Goal: Transaction & Acquisition: Subscribe to service/newsletter

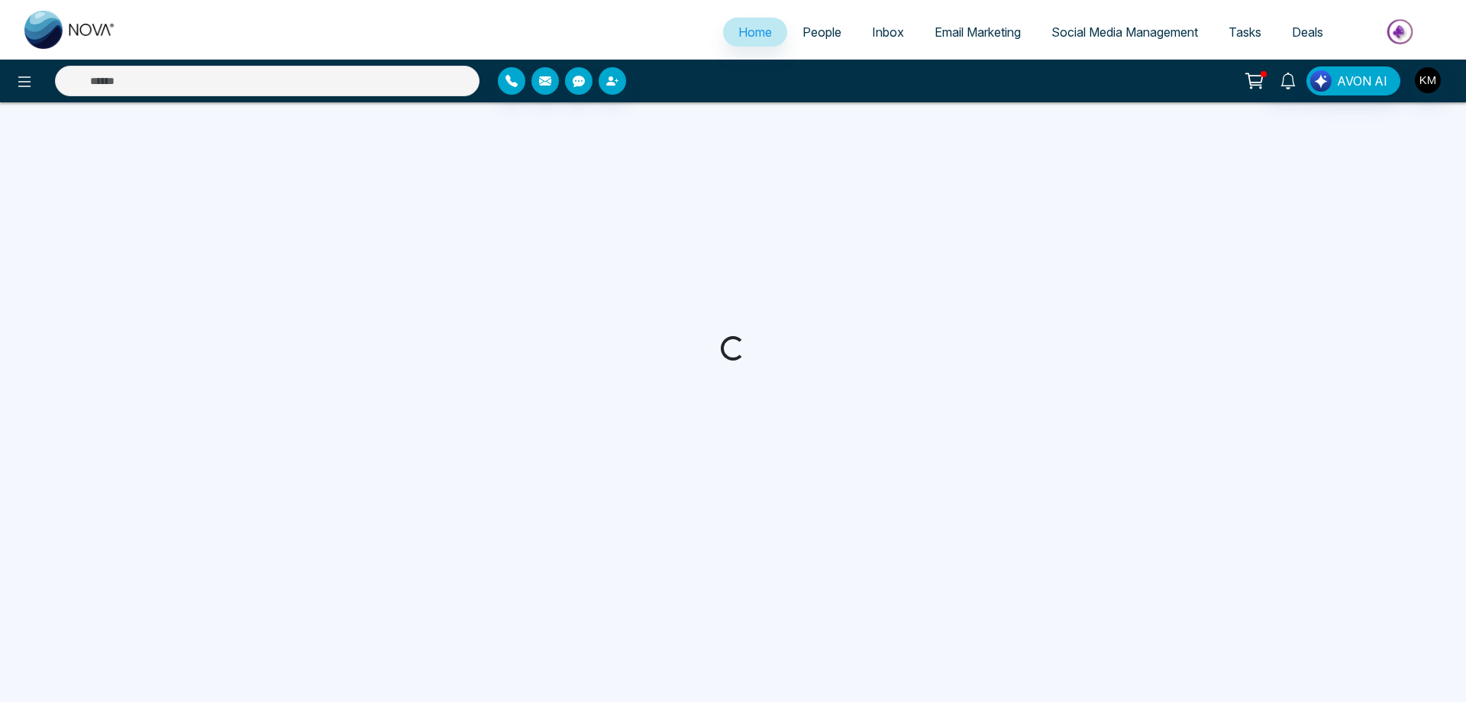
select select "*"
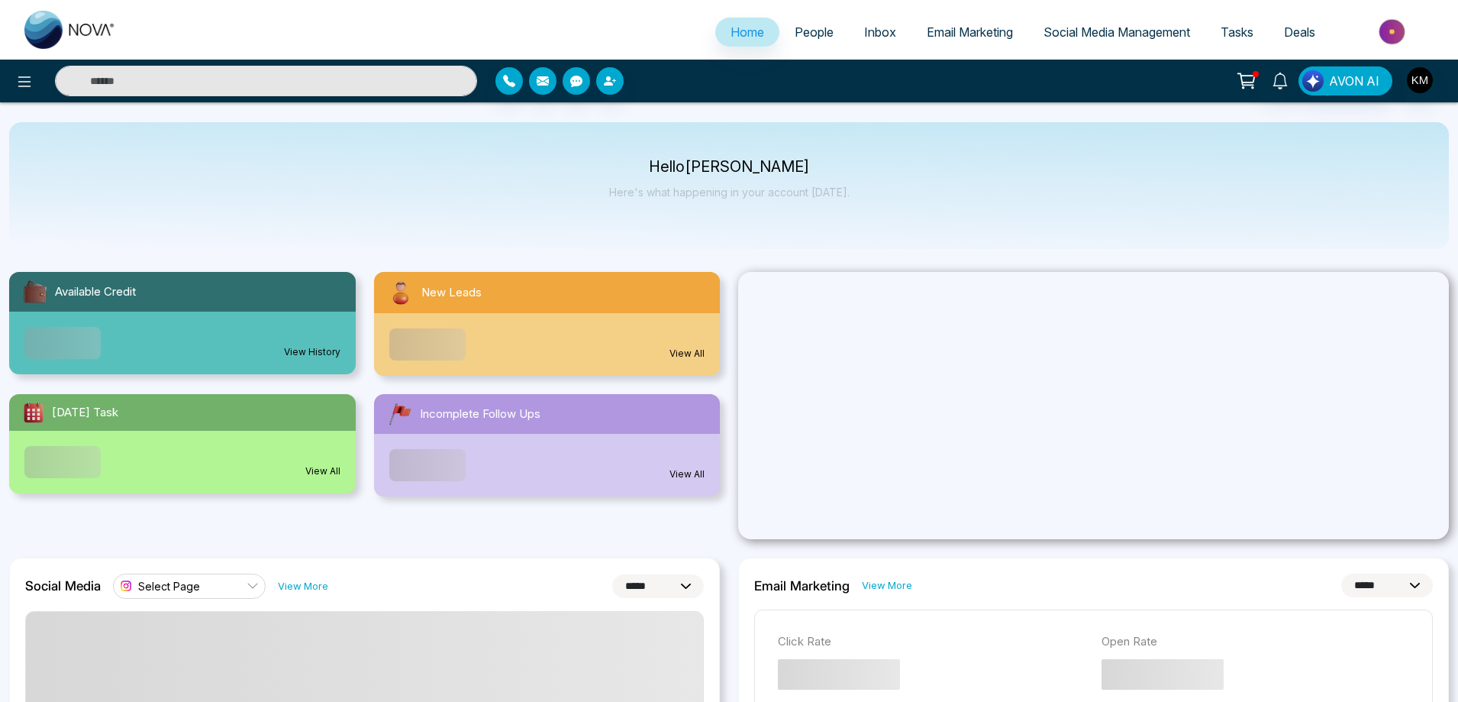
click at [972, 20] on link "Email Marketing" at bounding box center [970, 32] width 117 height 29
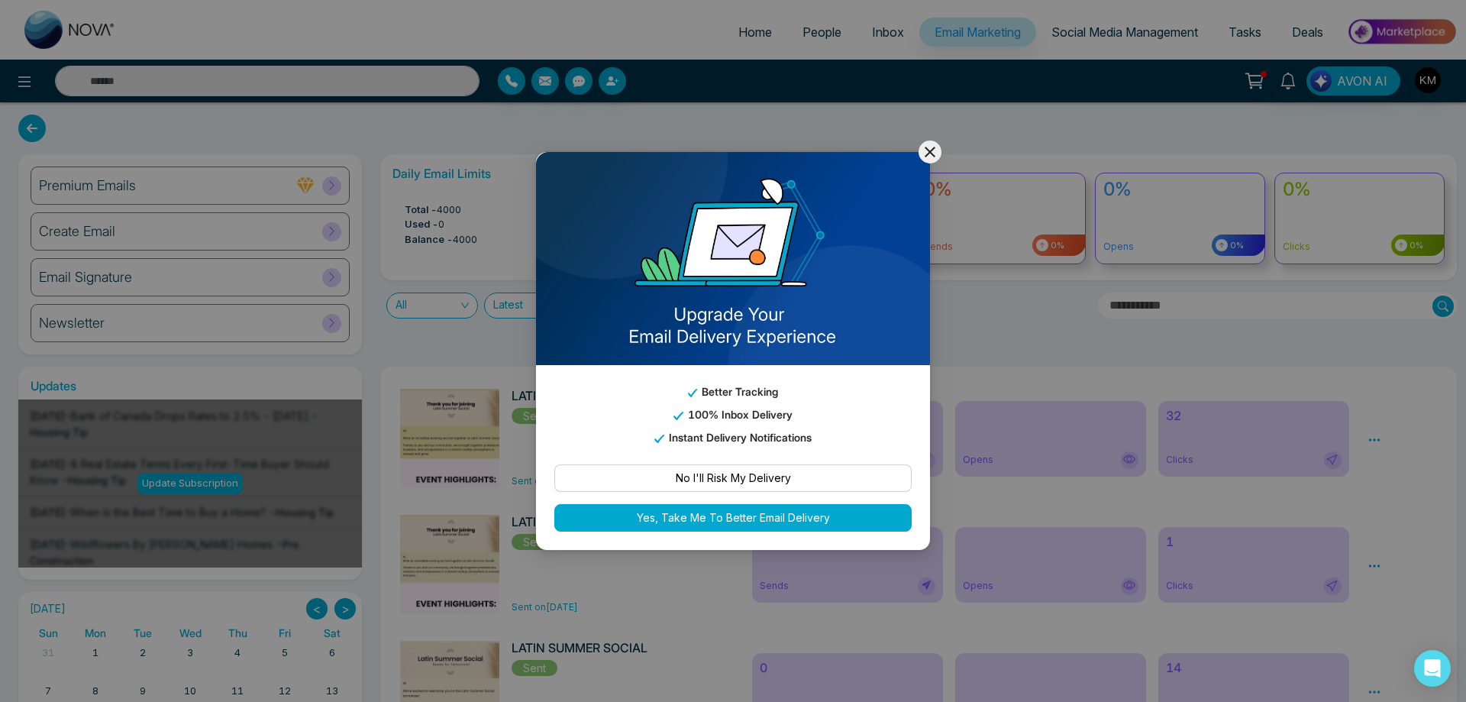
click at [933, 145] on icon at bounding box center [930, 152] width 18 height 18
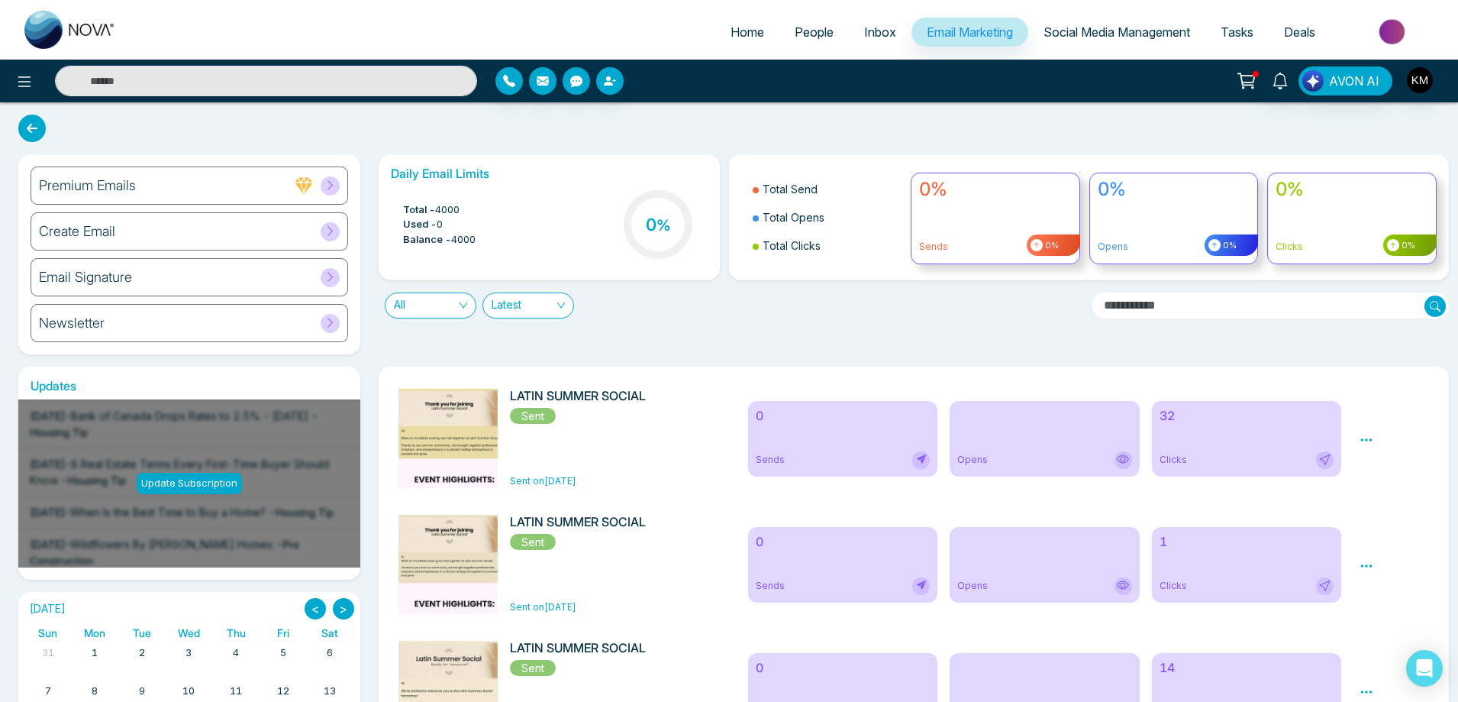
click at [331, 234] on icon at bounding box center [329, 230] width 11 height 11
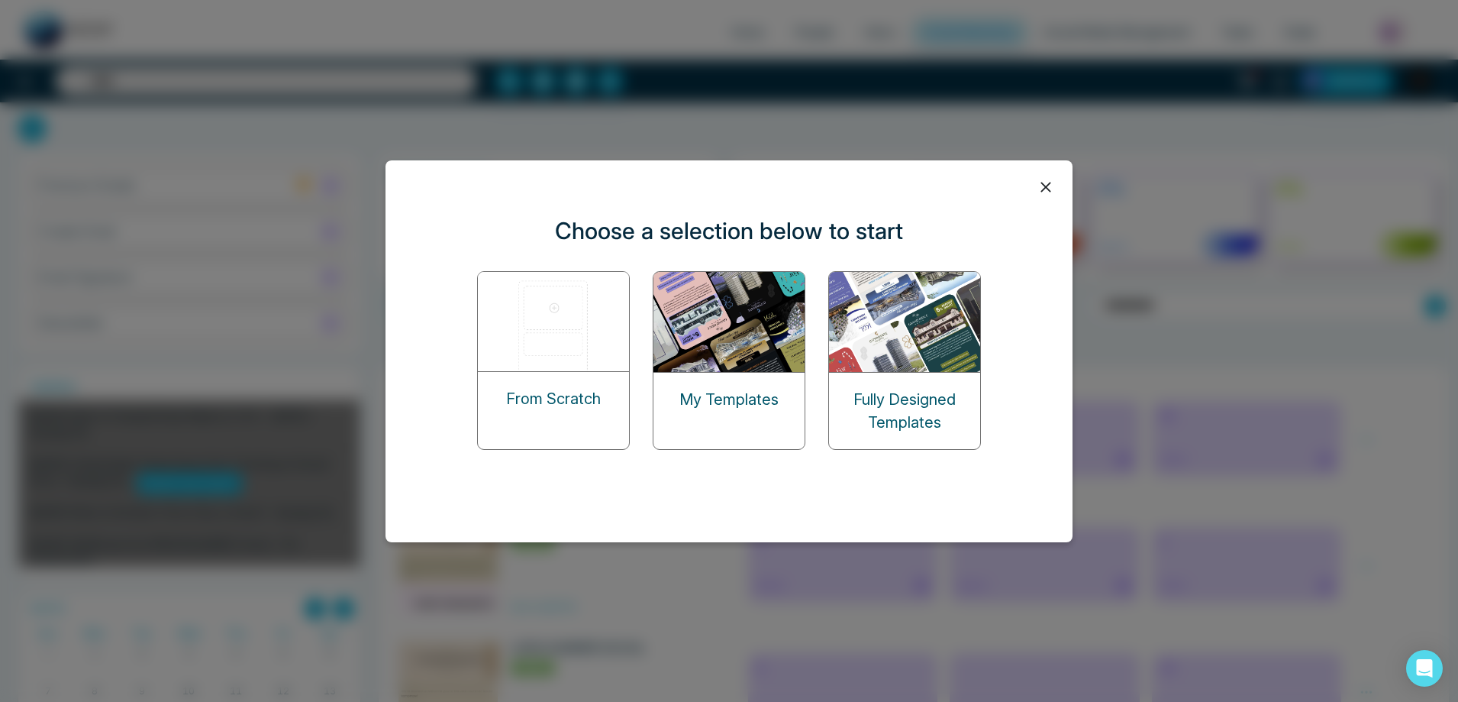
click at [745, 364] on img at bounding box center [730, 322] width 153 height 100
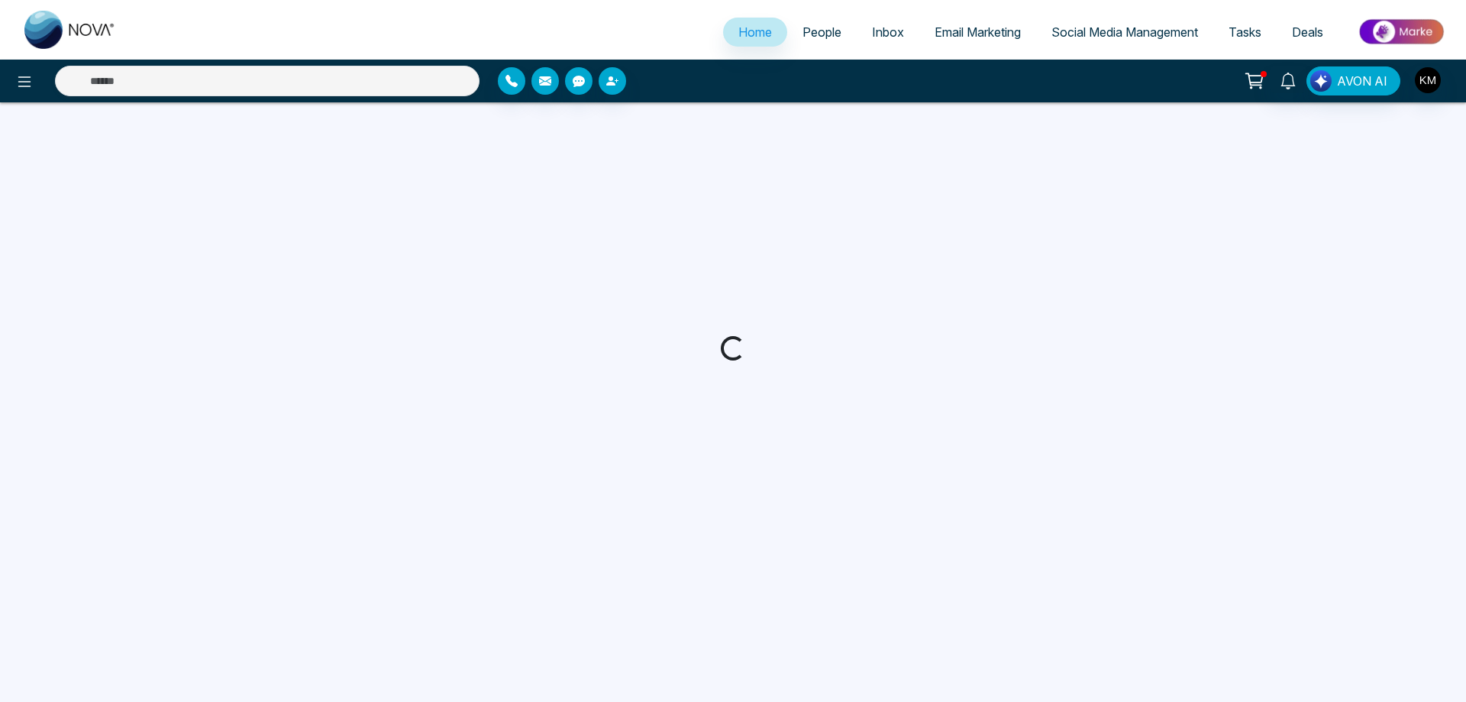
select select "*"
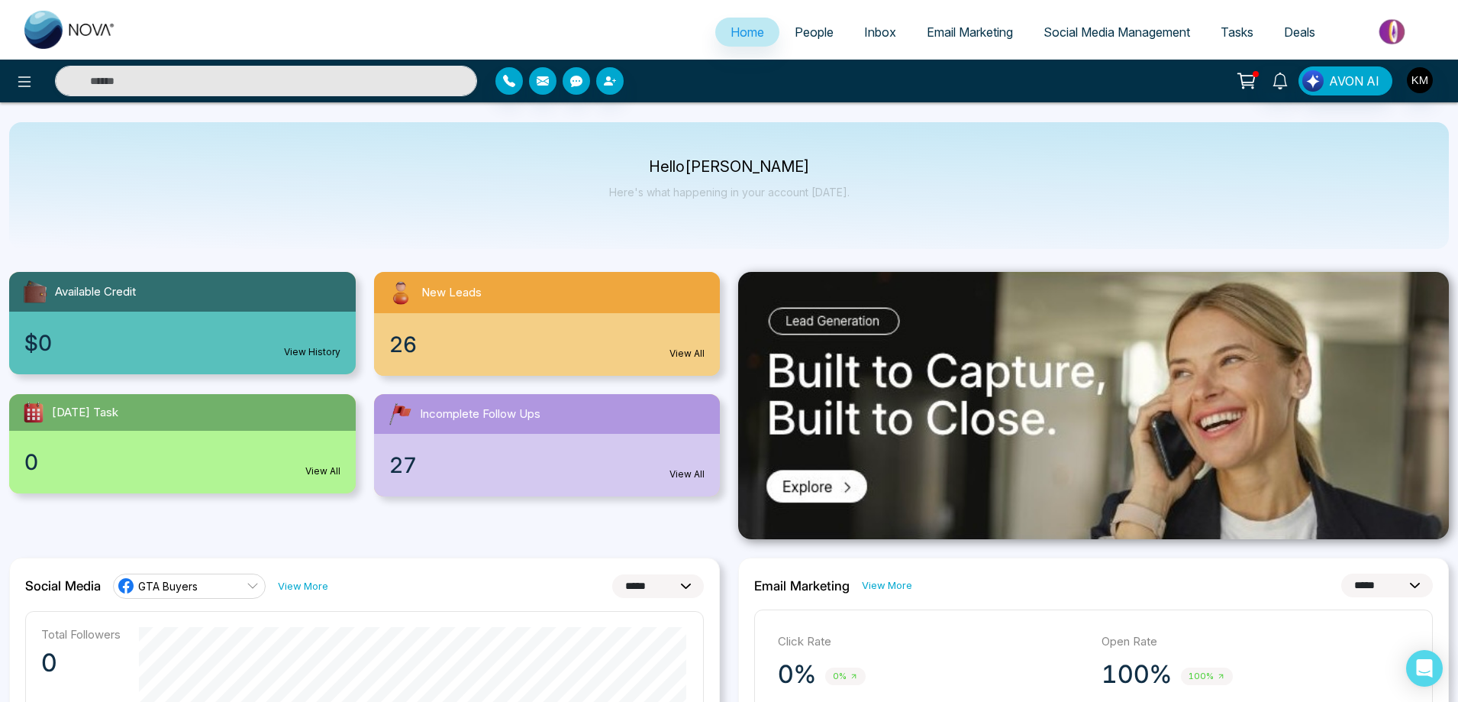
click at [979, 36] on span "Email Marketing" at bounding box center [970, 31] width 86 height 15
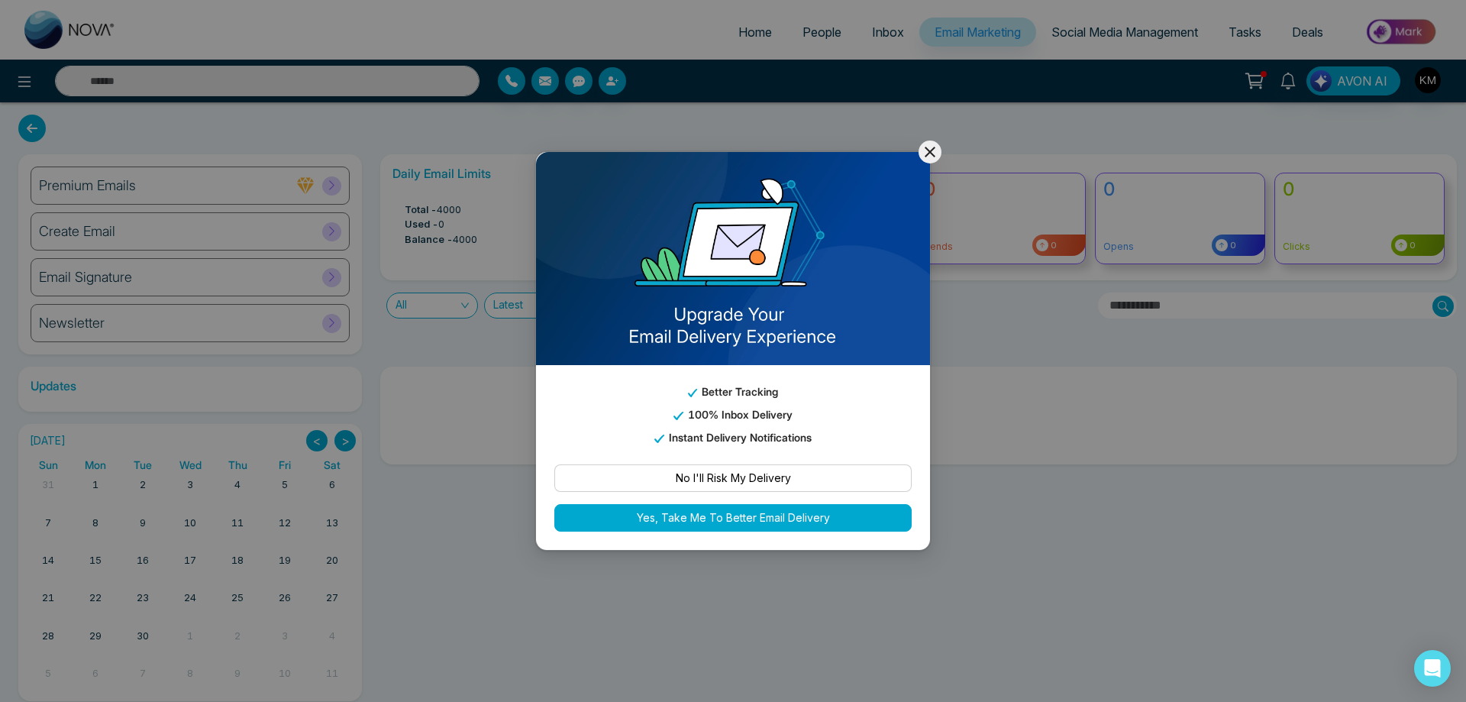
click at [931, 147] on icon at bounding box center [930, 152] width 18 height 18
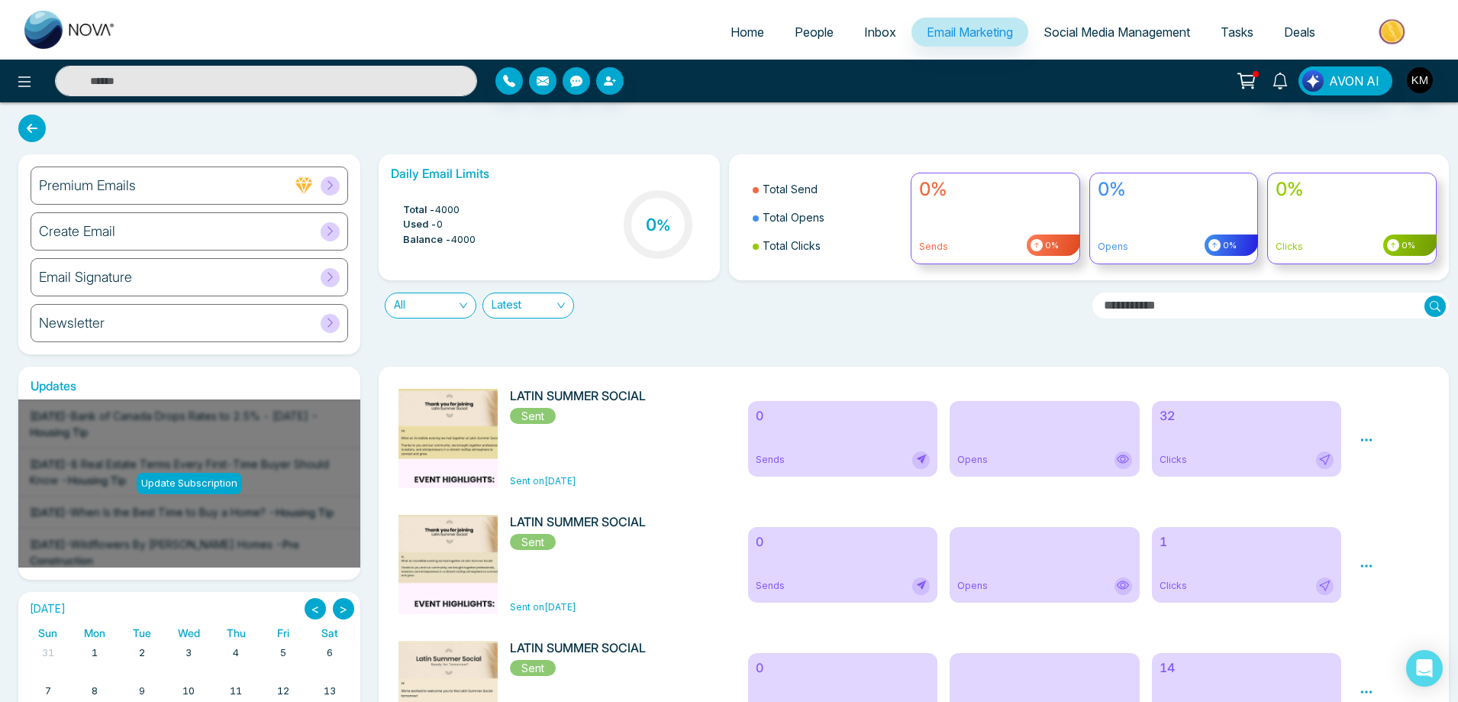
click at [328, 230] on icon at bounding box center [329, 230] width 11 height 11
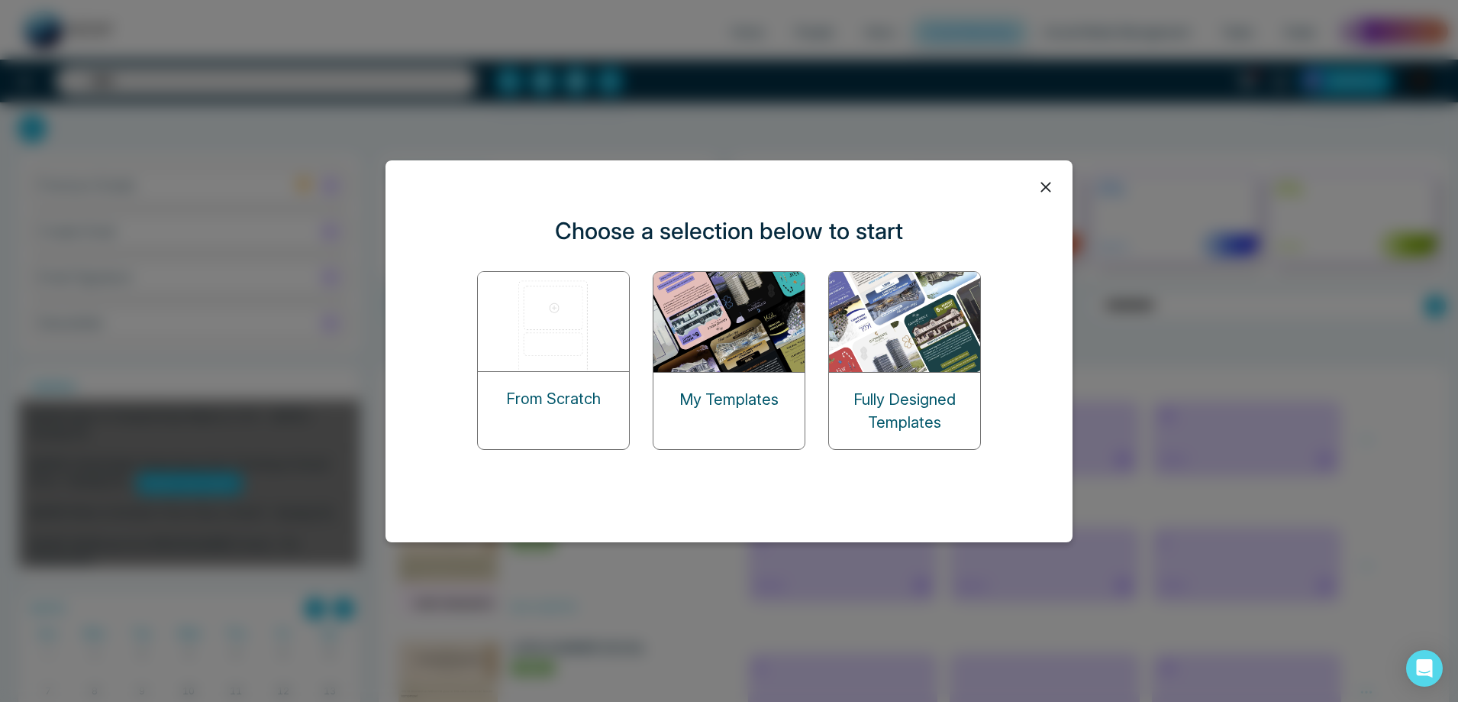
click at [722, 342] on img at bounding box center [730, 322] width 153 height 100
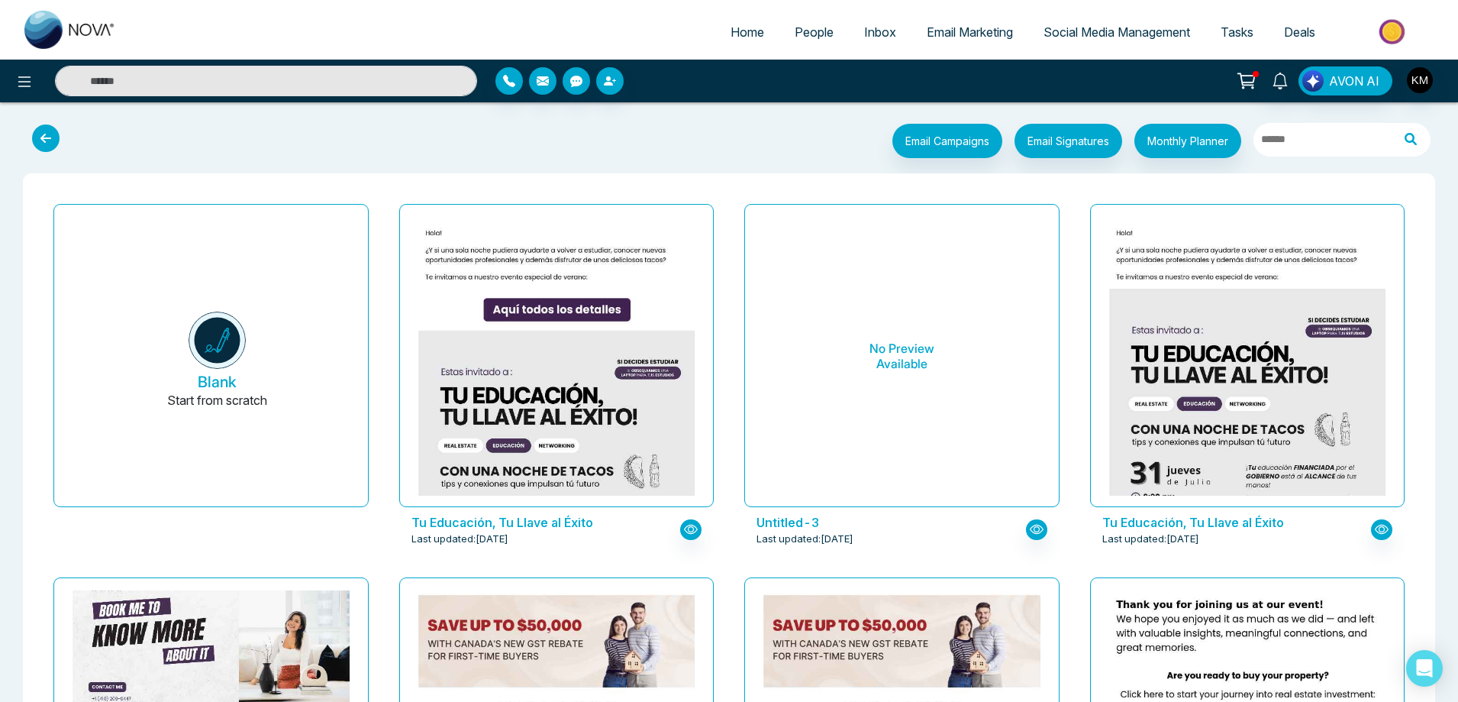
click at [301, 637] on img at bounding box center [211, 205] width 554 height 1123
click at [301, 636] on img at bounding box center [211, 205] width 554 height 1123
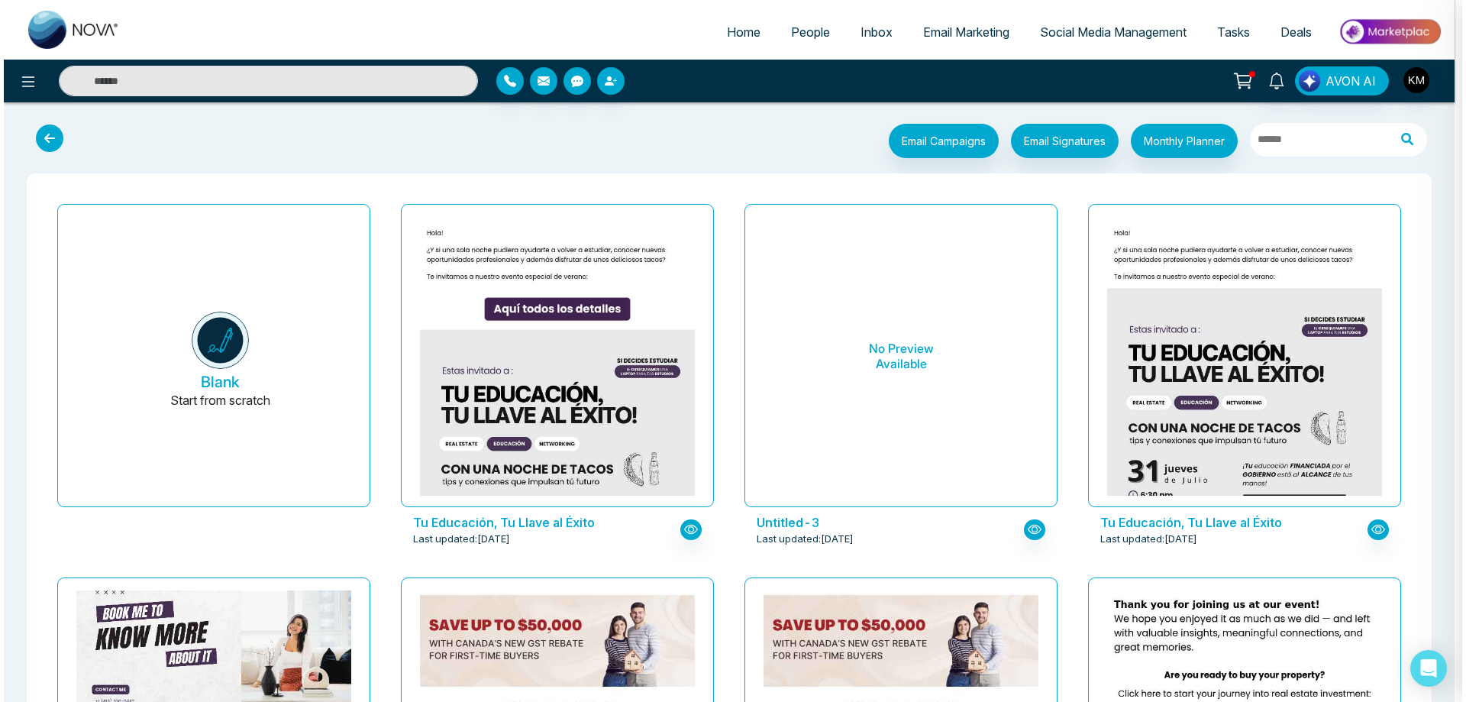
scroll to position [320, 0]
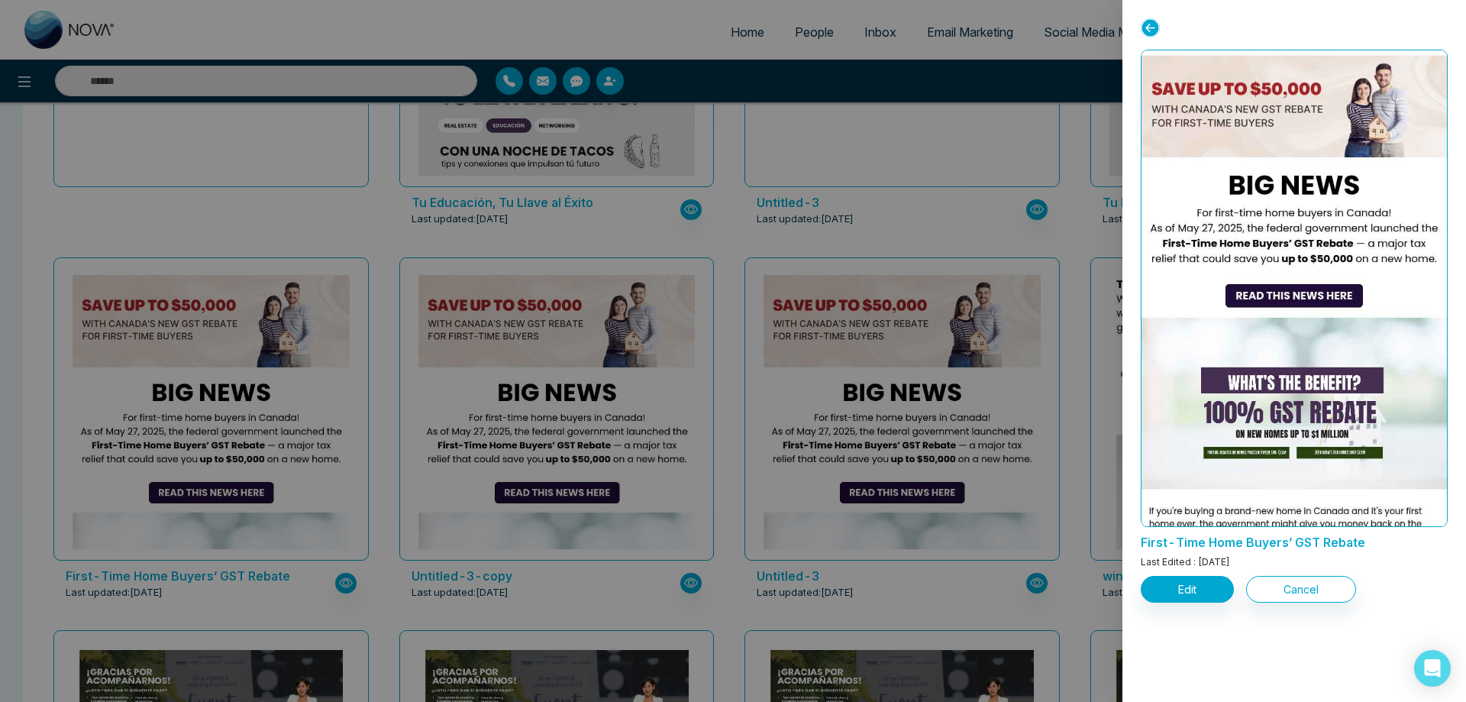
click at [169, 563] on div at bounding box center [733, 351] width 1466 height 702
click at [234, 312] on div at bounding box center [733, 351] width 1466 height 702
click at [290, 512] on div at bounding box center [733, 351] width 1466 height 702
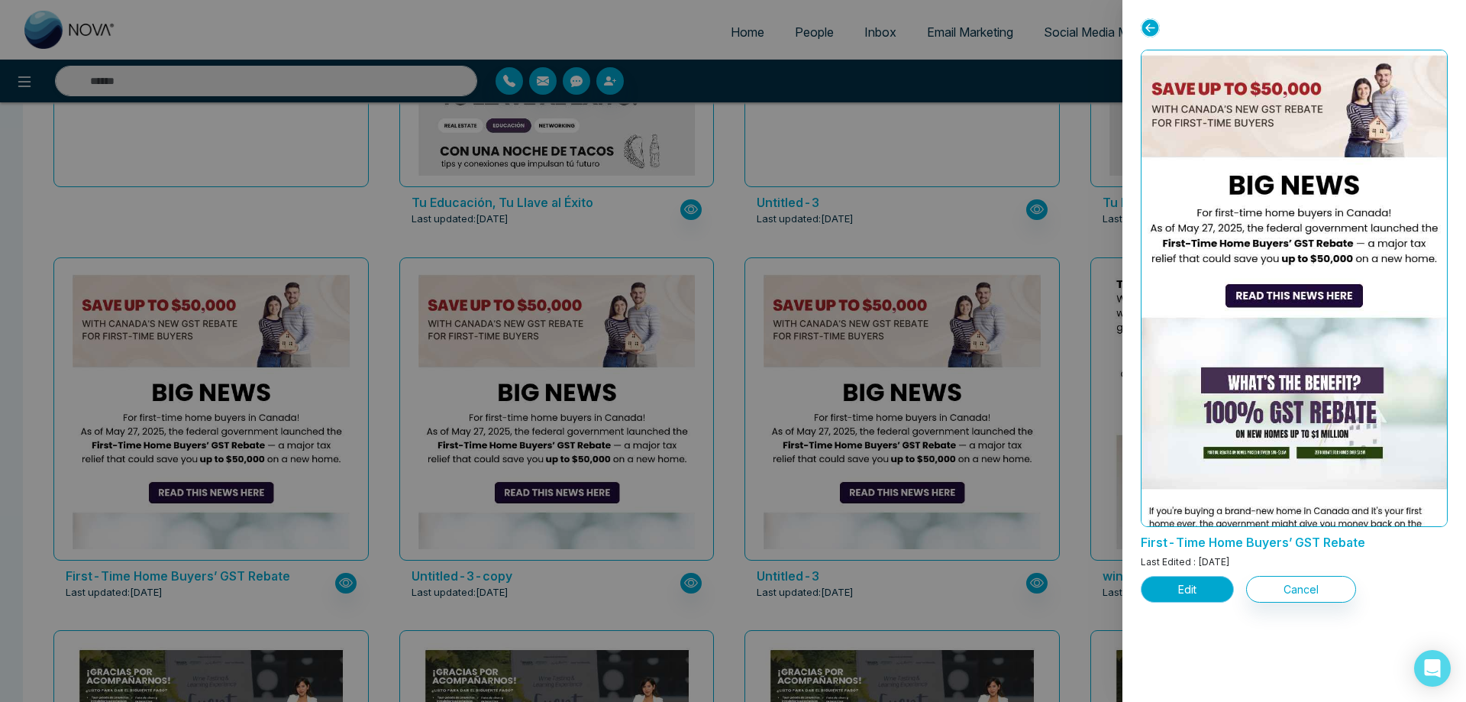
click at [1167, 589] on button "Edit" at bounding box center [1187, 589] width 93 height 27
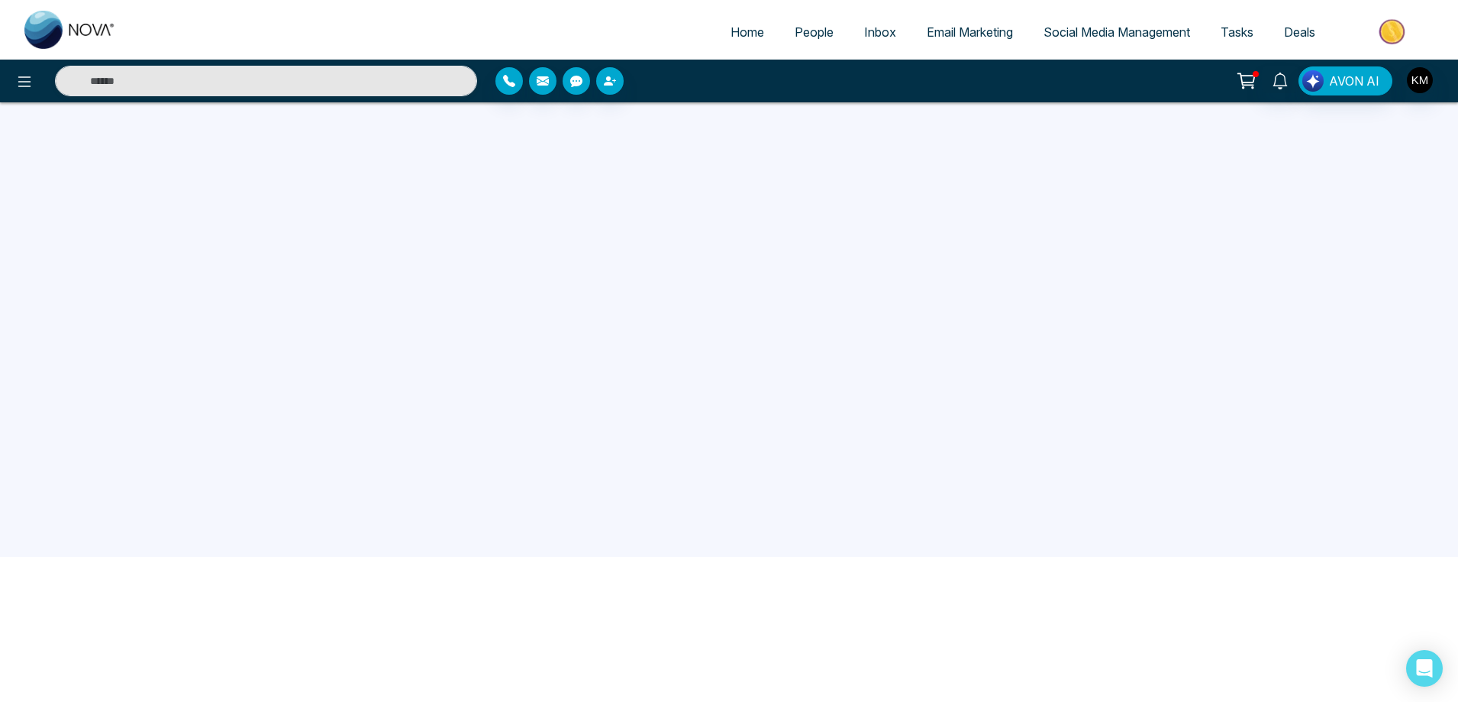
scroll to position [69, 0]
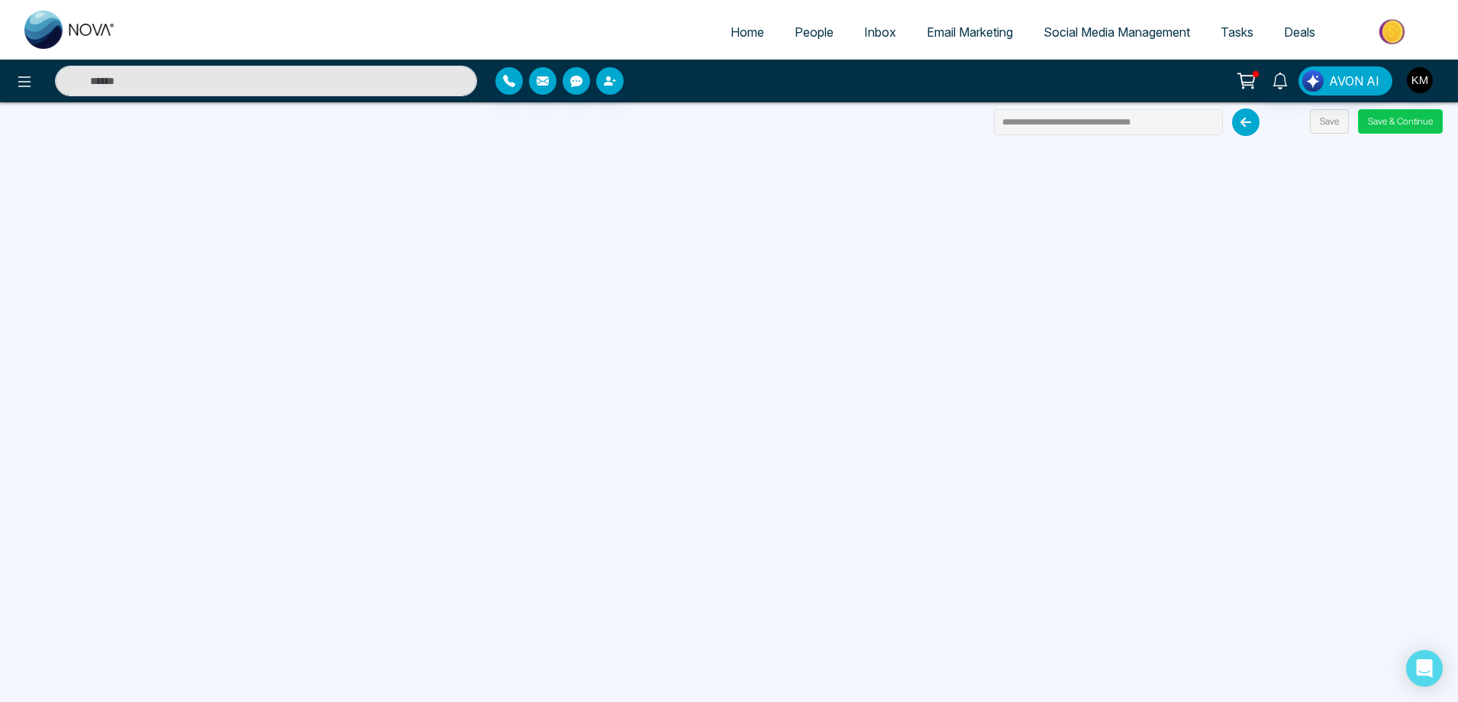
click at [1380, 118] on button "Save & Continue" at bounding box center [1400, 121] width 85 height 24
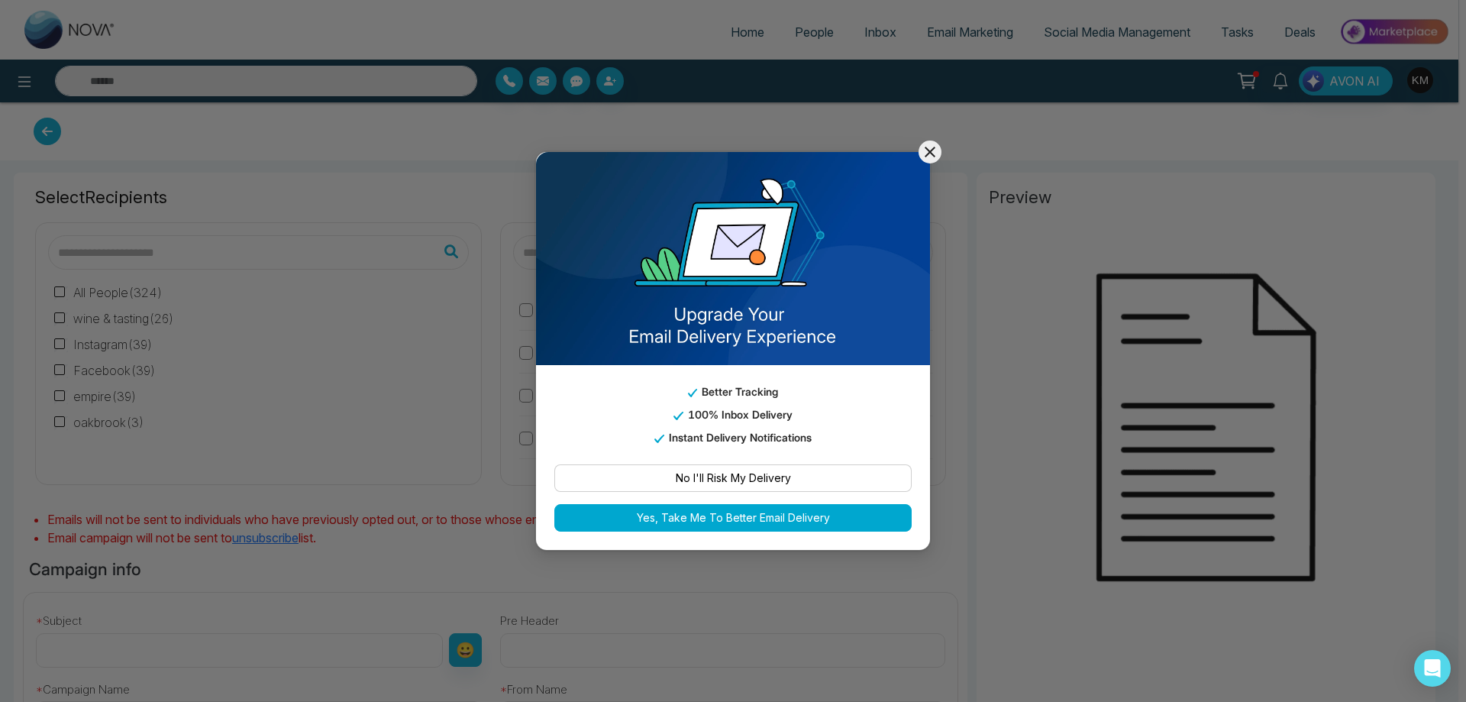
type input "**********"
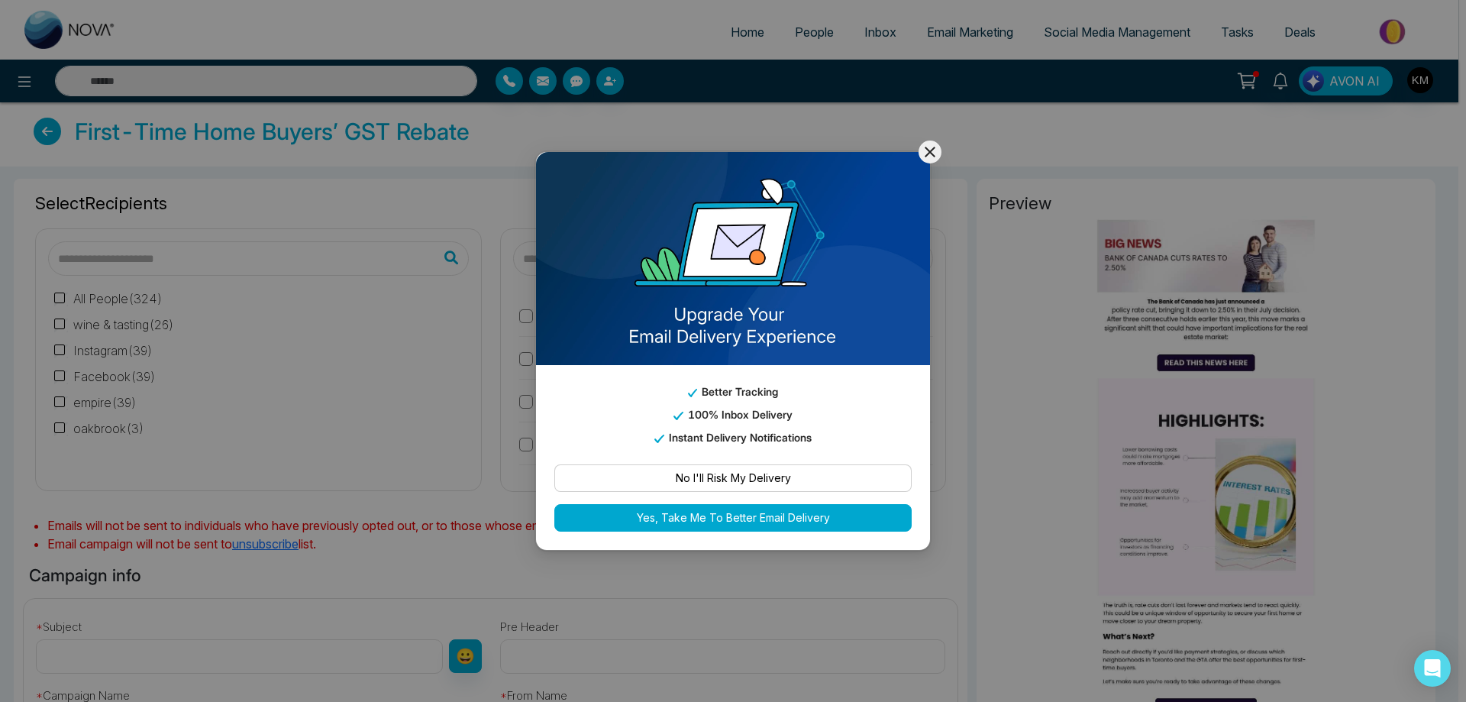
click at [928, 148] on icon at bounding box center [930, 152] width 18 height 18
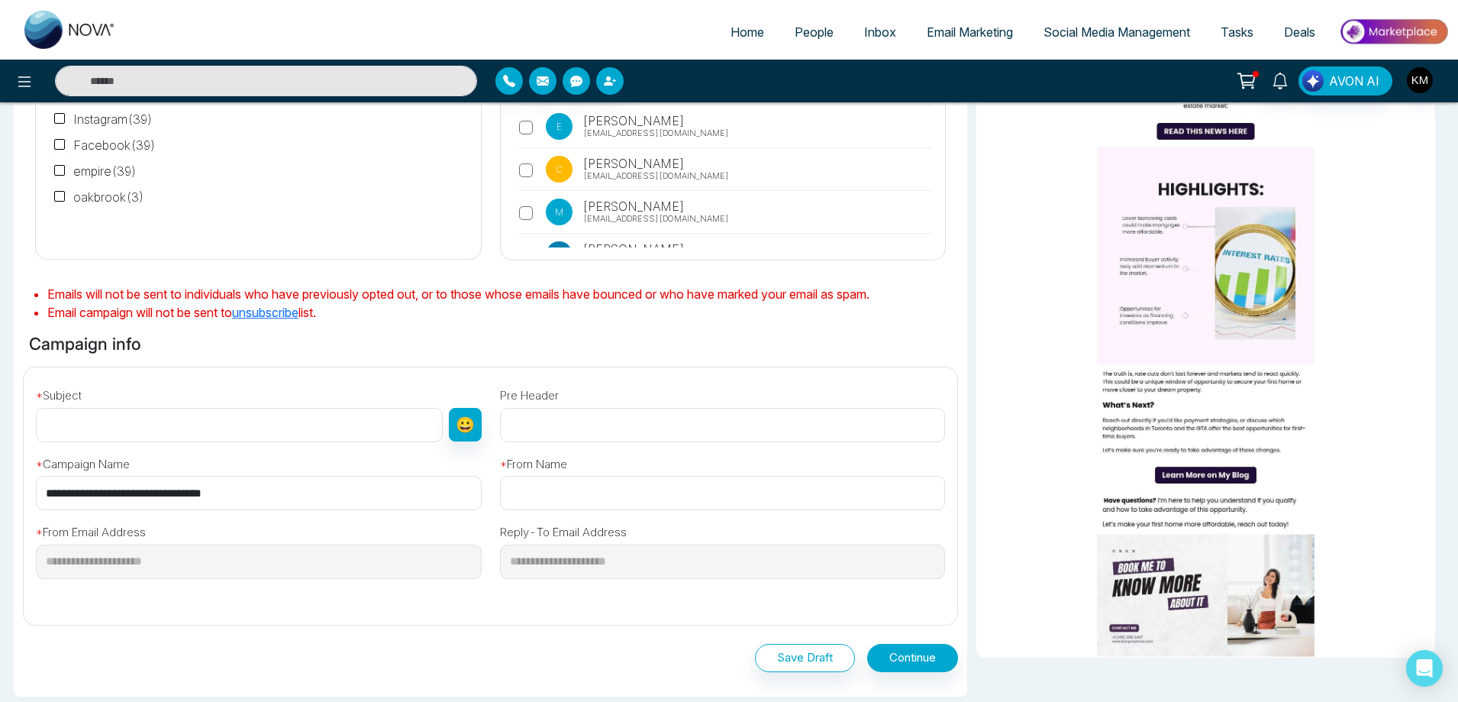
scroll to position [305, 0]
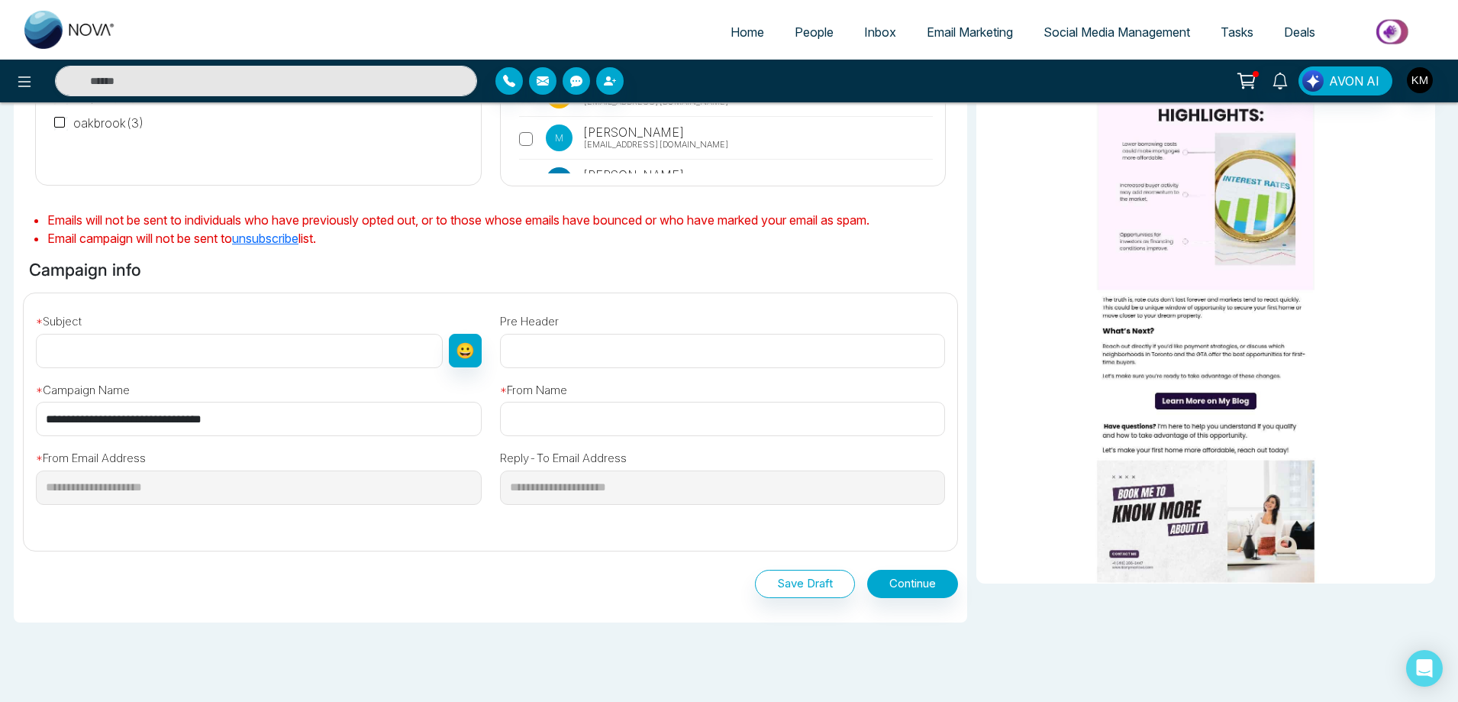
click at [221, 346] on input "text" at bounding box center [239, 351] width 407 height 34
paste input "**********"
type input "**********"
click at [538, 358] on input "text" at bounding box center [723, 351] width 446 height 34
paste input "**********"
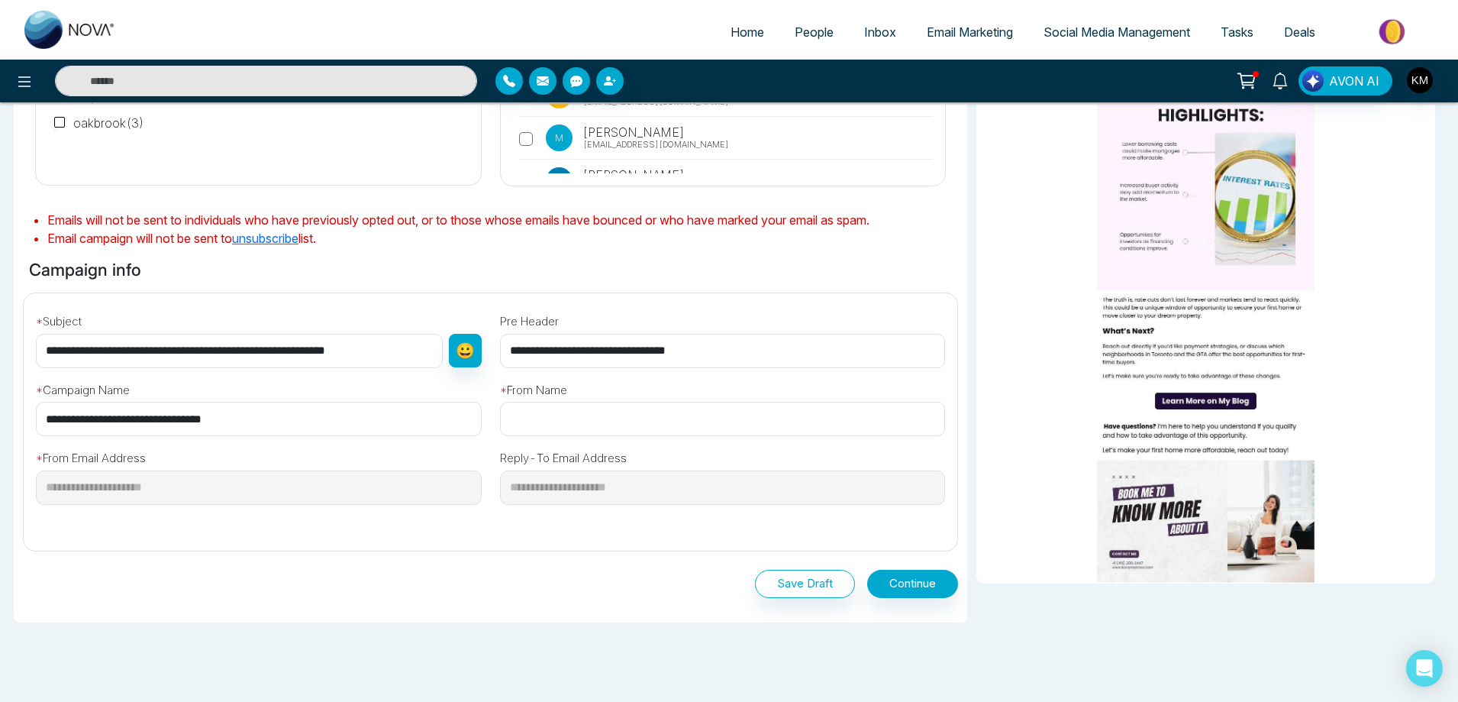
type input "**********"
click at [284, 423] on input "**********" at bounding box center [259, 419] width 446 height 34
paste input "text"
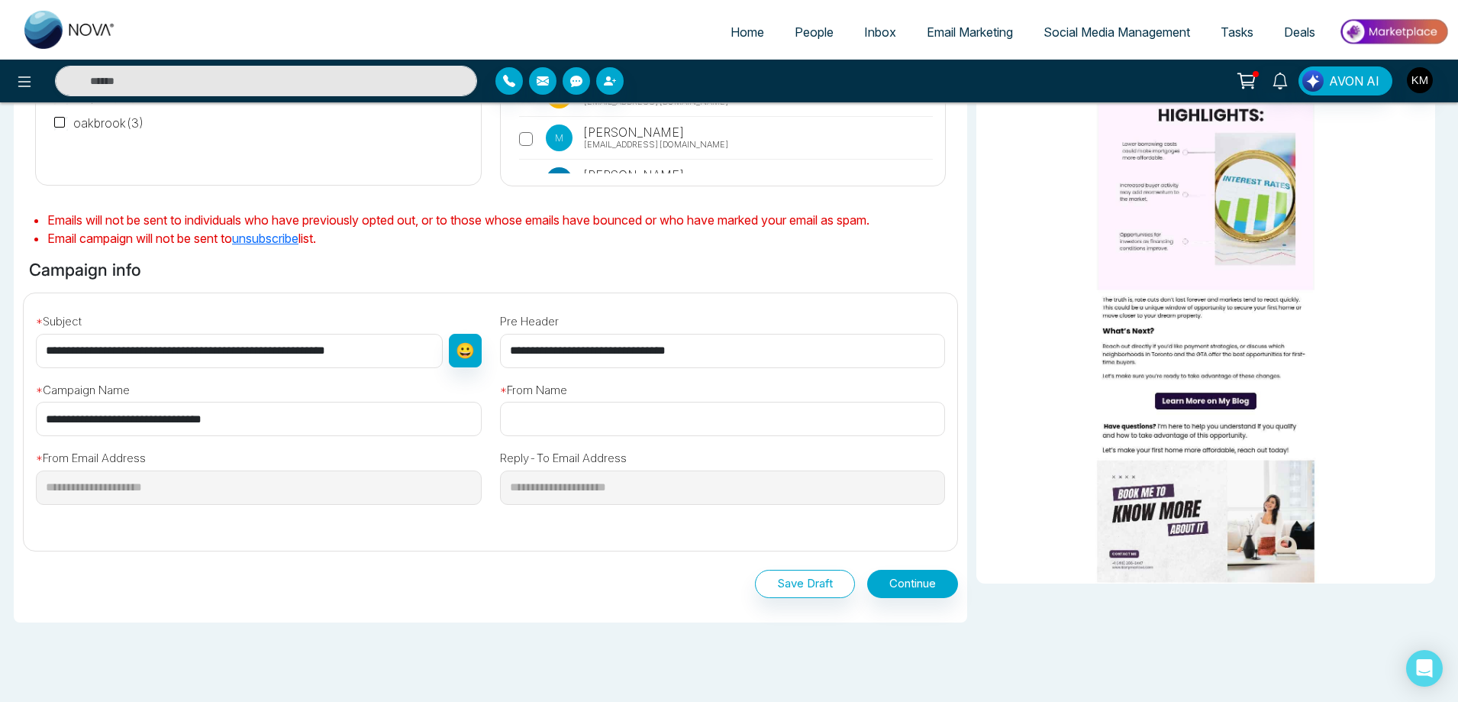
type input "**********"
click at [546, 424] on input "text" at bounding box center [723, 419] width 446 height 34
type input "**********"
click at [912, 584] on button "Continue" at bounding box center [912, 584] width 91 height 28
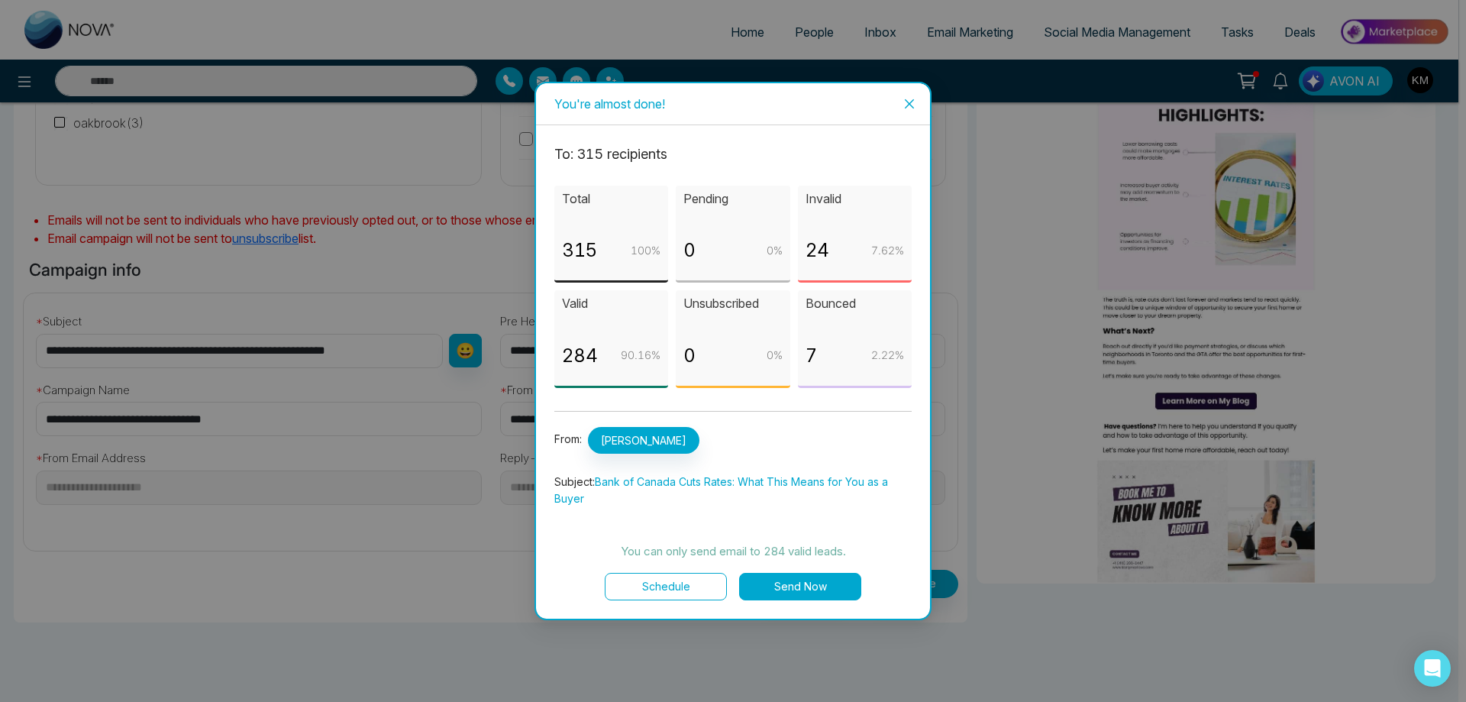
click at [814, 580] on button "Send Now" at bounding box center [800, 586] width 122 height 27
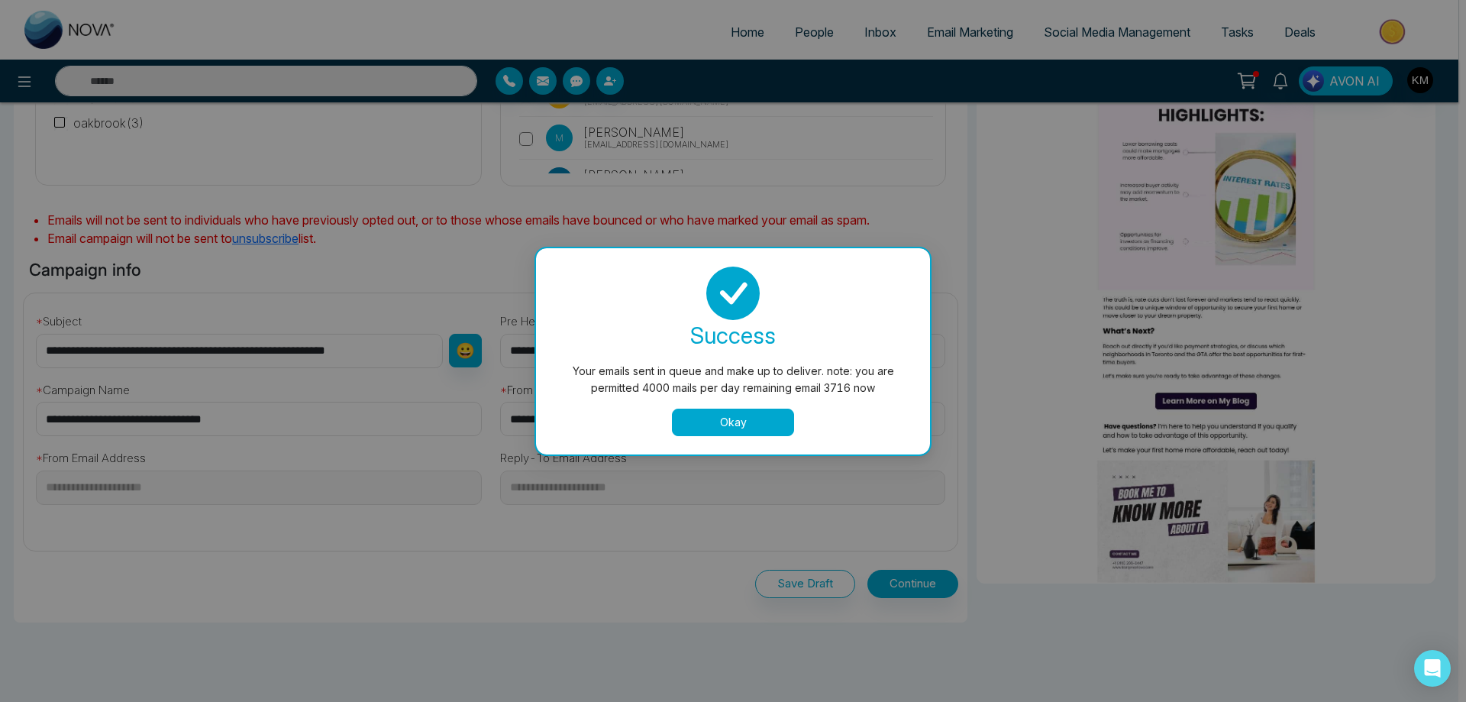
click at [751, 422] on button "Okay" at bounding box center [733, 421] width 122 height 27
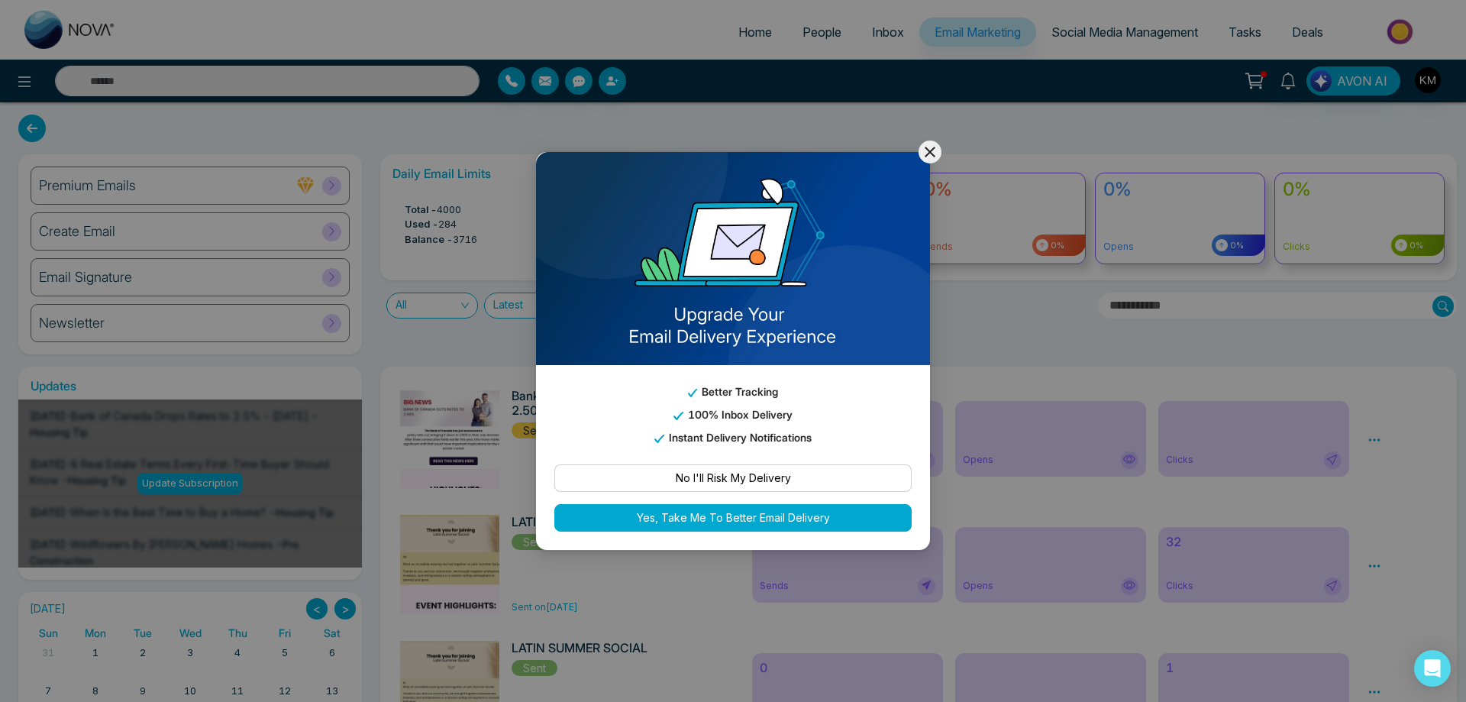
click at [931, 149] on icon at bounding box center [930, 152] width 18 height 18
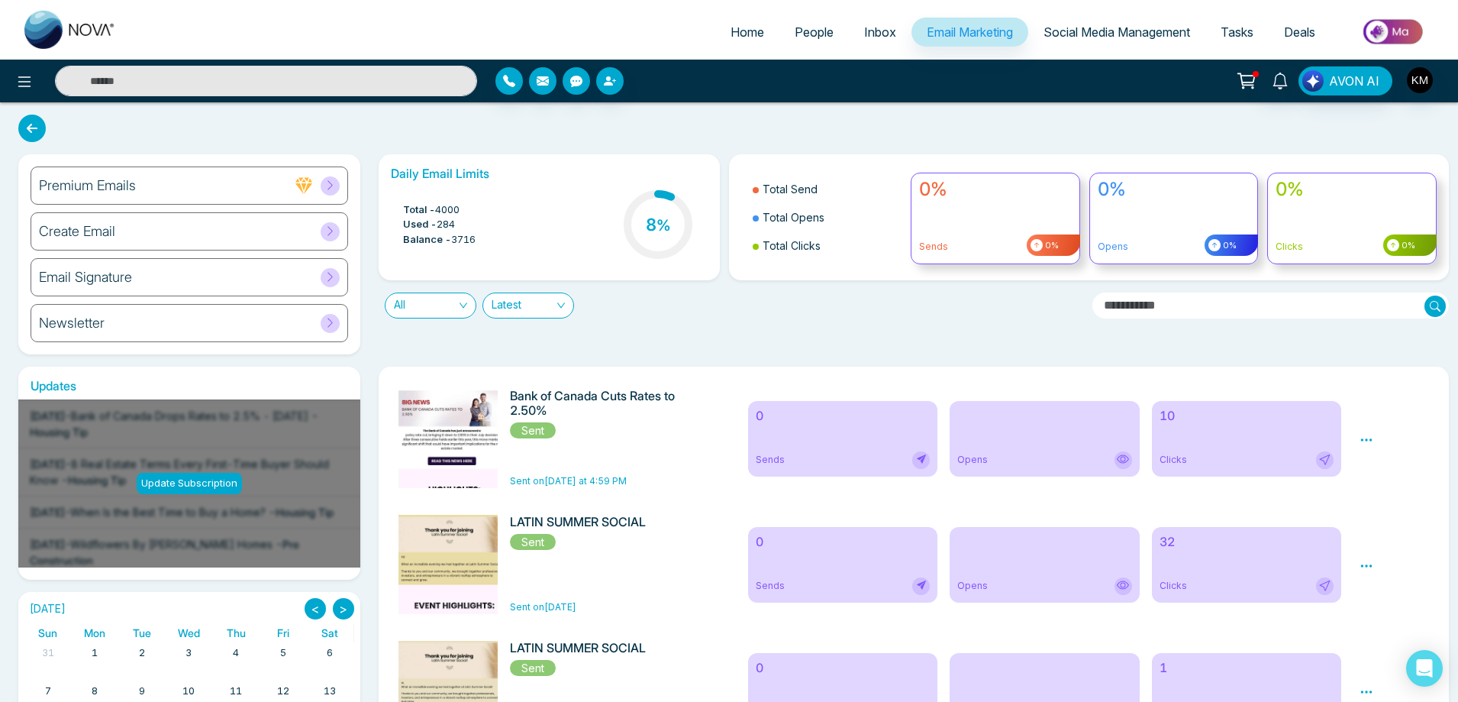
click at [1308, 424] on div "10 Clicks" at bounding box center [1247, 439] width 190 height 76
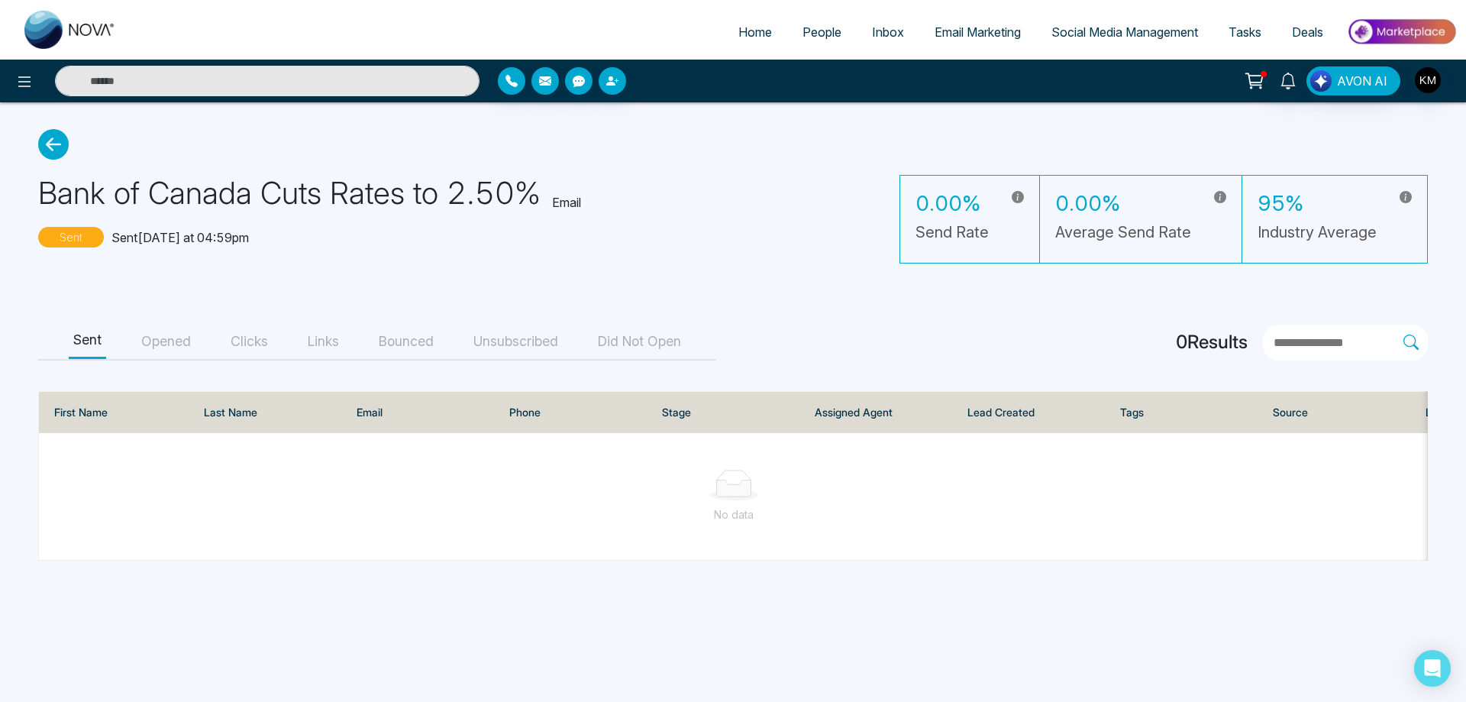
click at [160, 348] on button "Opened" at bounding box center [166, 341] width 59 height 34
click at [243, 326] on button "Clicks" at bounding box center [249, 341] width 47 height 34
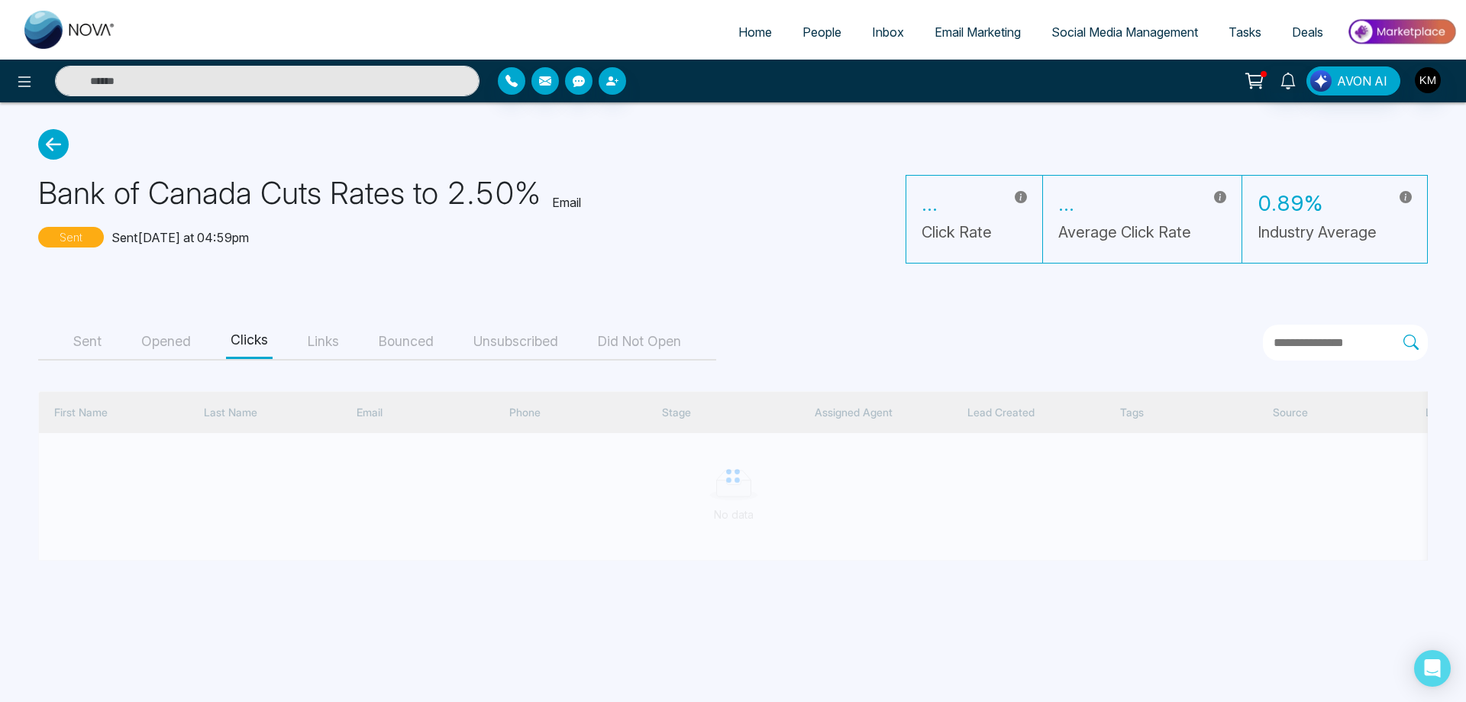
click at [644, 337] on button "Did Not Open" at bounding box center [639, 341] width 92 height 34
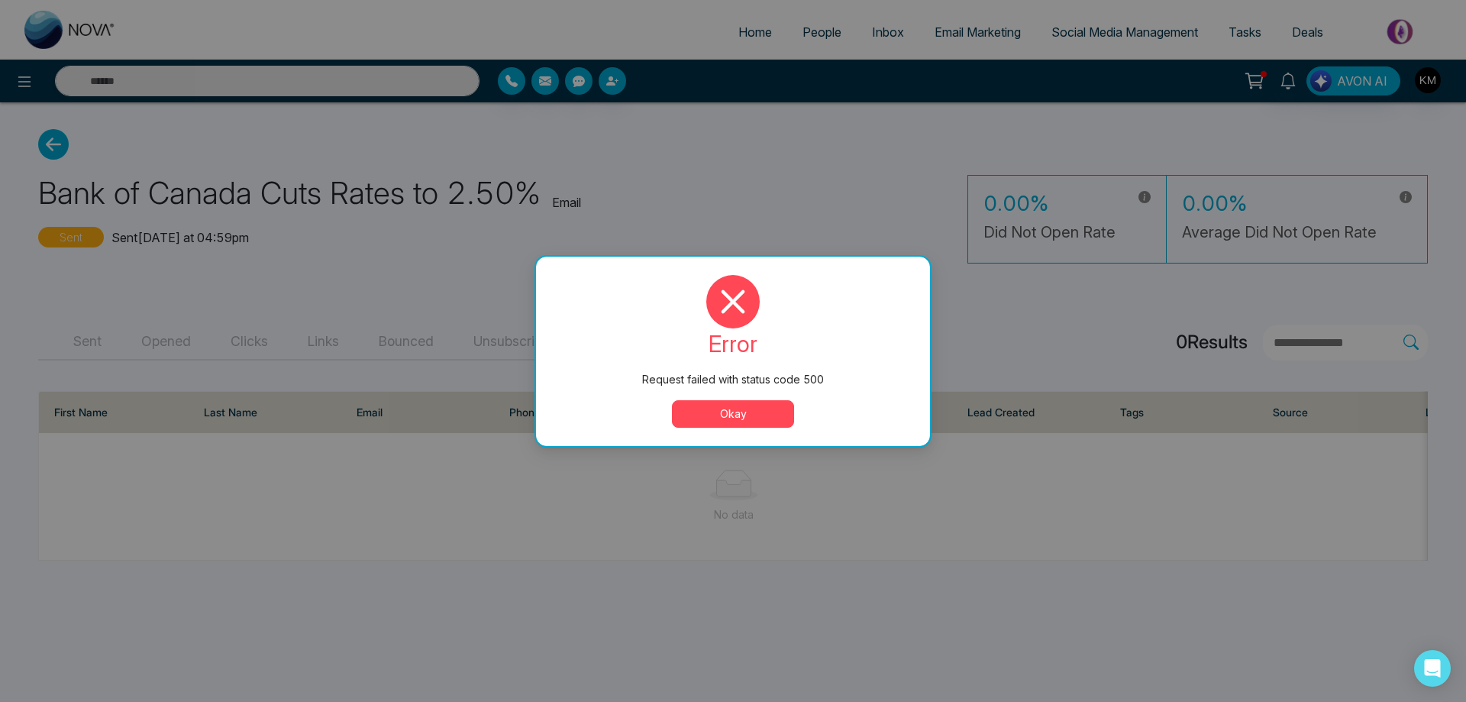
click at [725, 412] on button "Okay" at bounding box center [733, 413] width 122 height 27
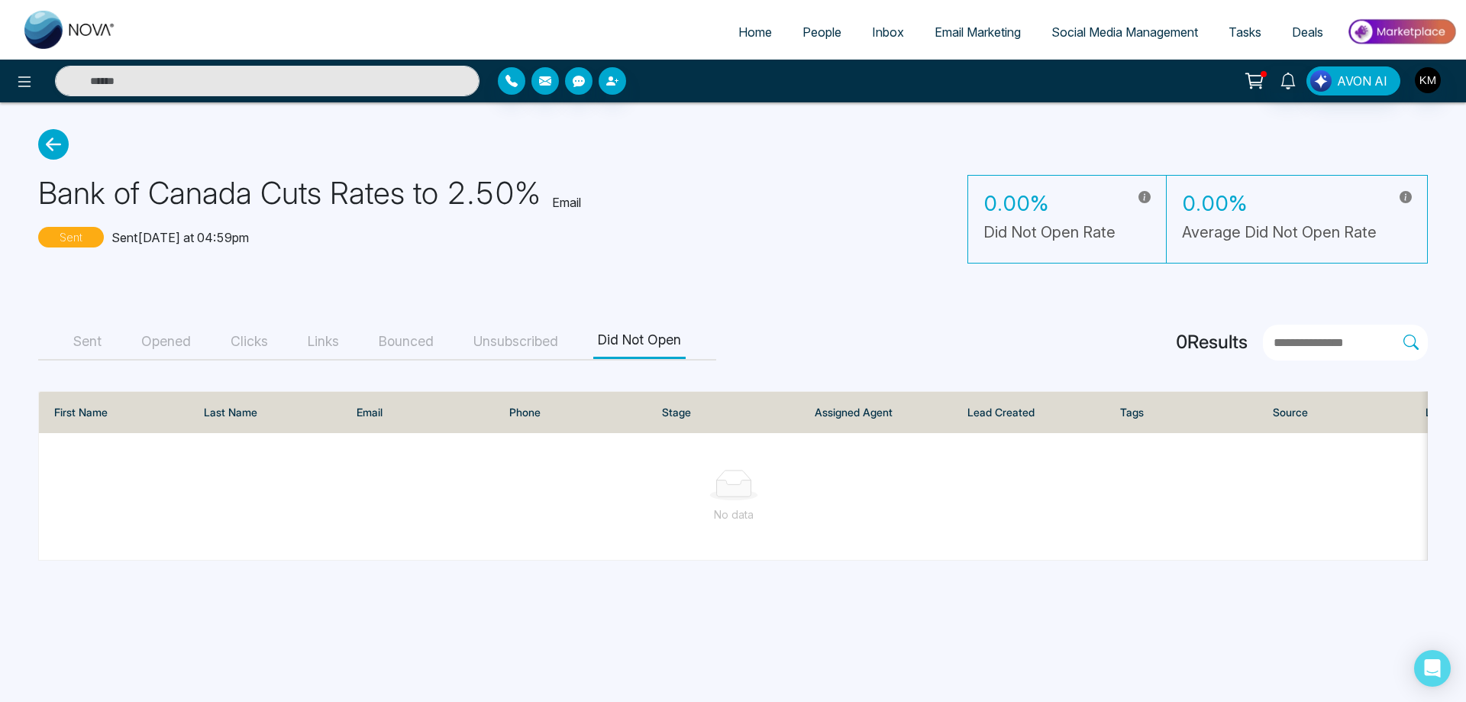
click at [550, 337] on button "Unsubscribed" at bounding box center [516, 341] width 94 height 34
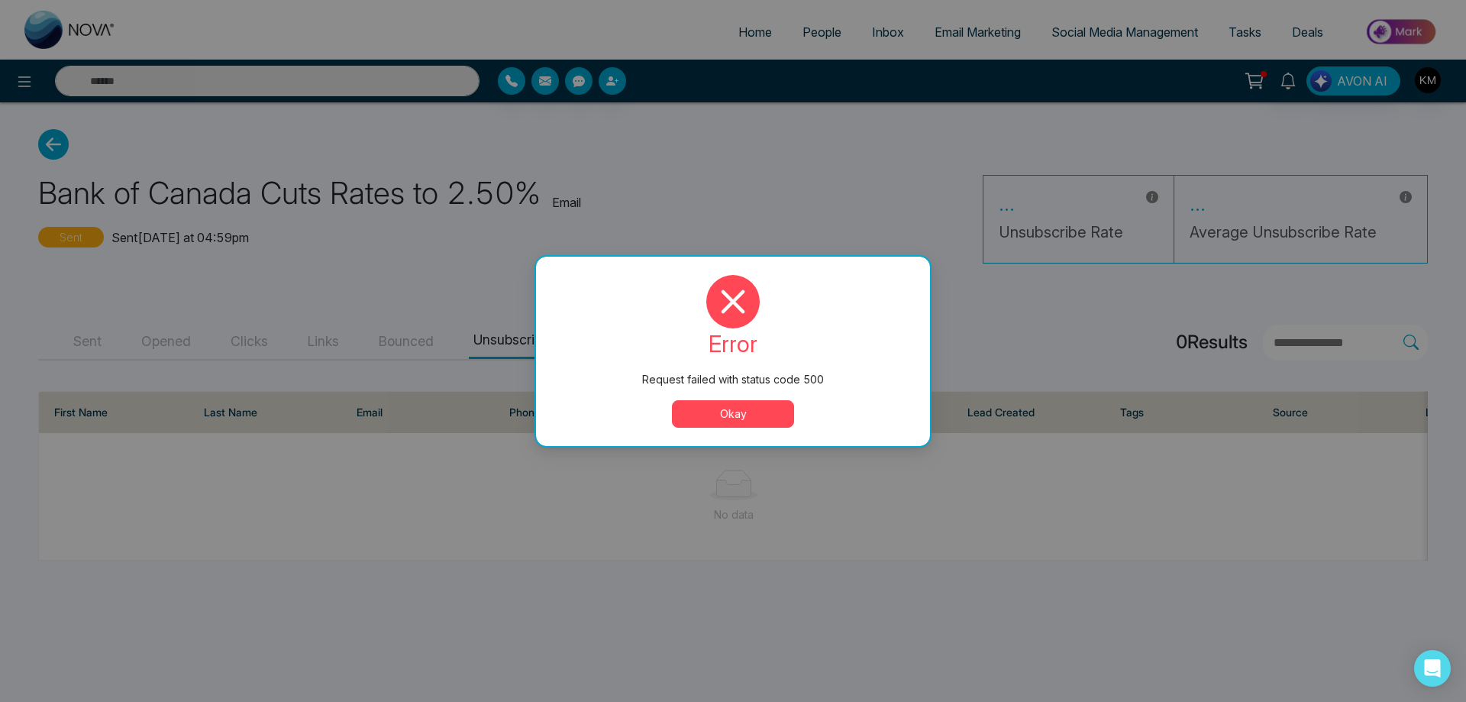
click at [756, 415] on button "Okay" at bounding box center [733, 413] width 122 height 27
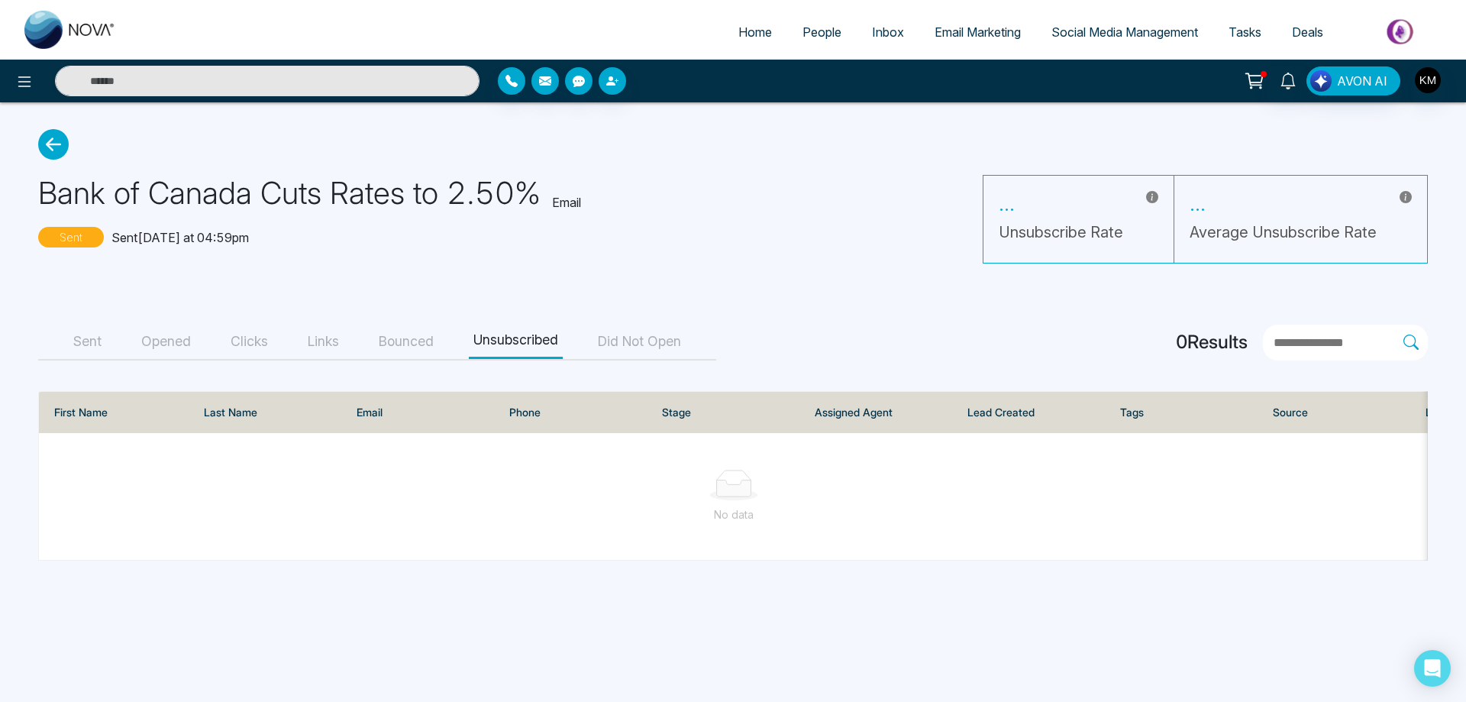
click at [80, 344] on button "Sent" at bounding box center [87, 341] width 37 height 34
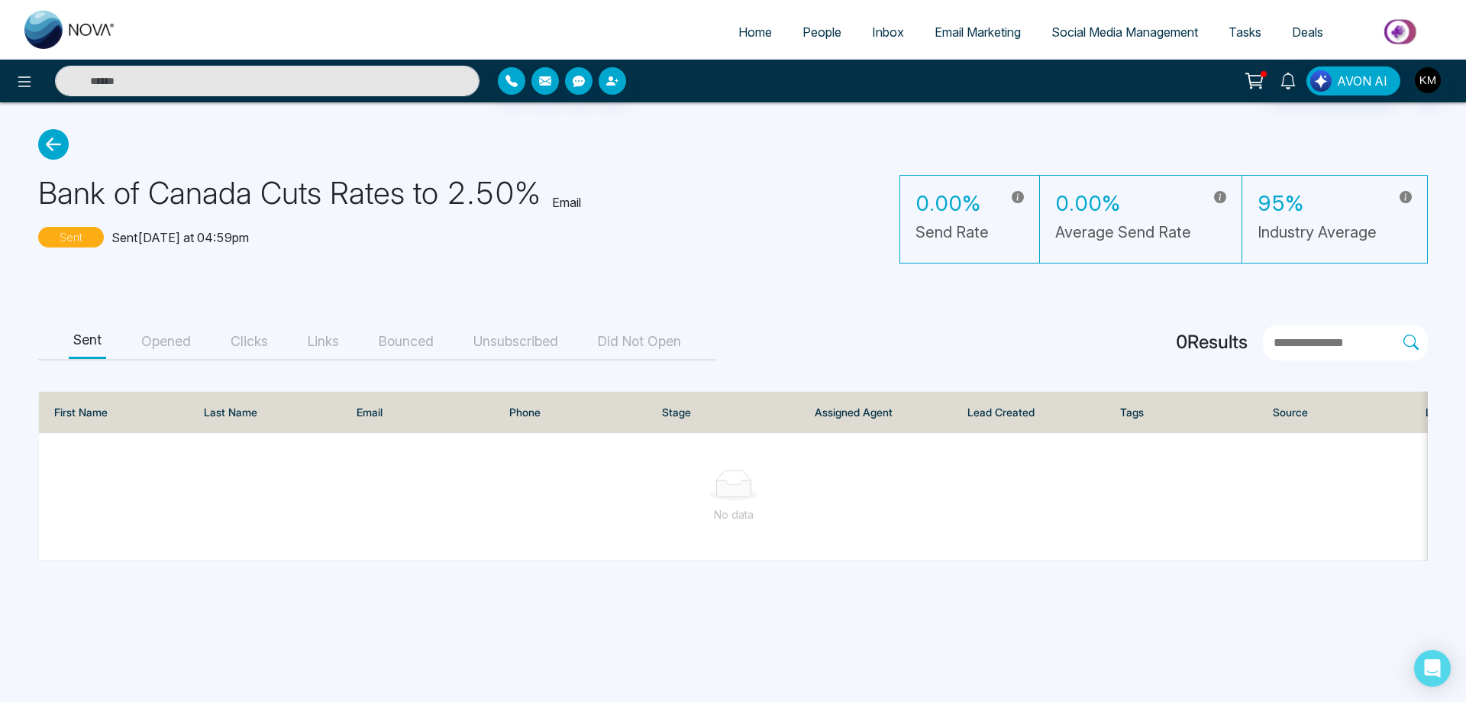
click at [48, 146] on icon at bounding box center [53, 144] width 31 height 31
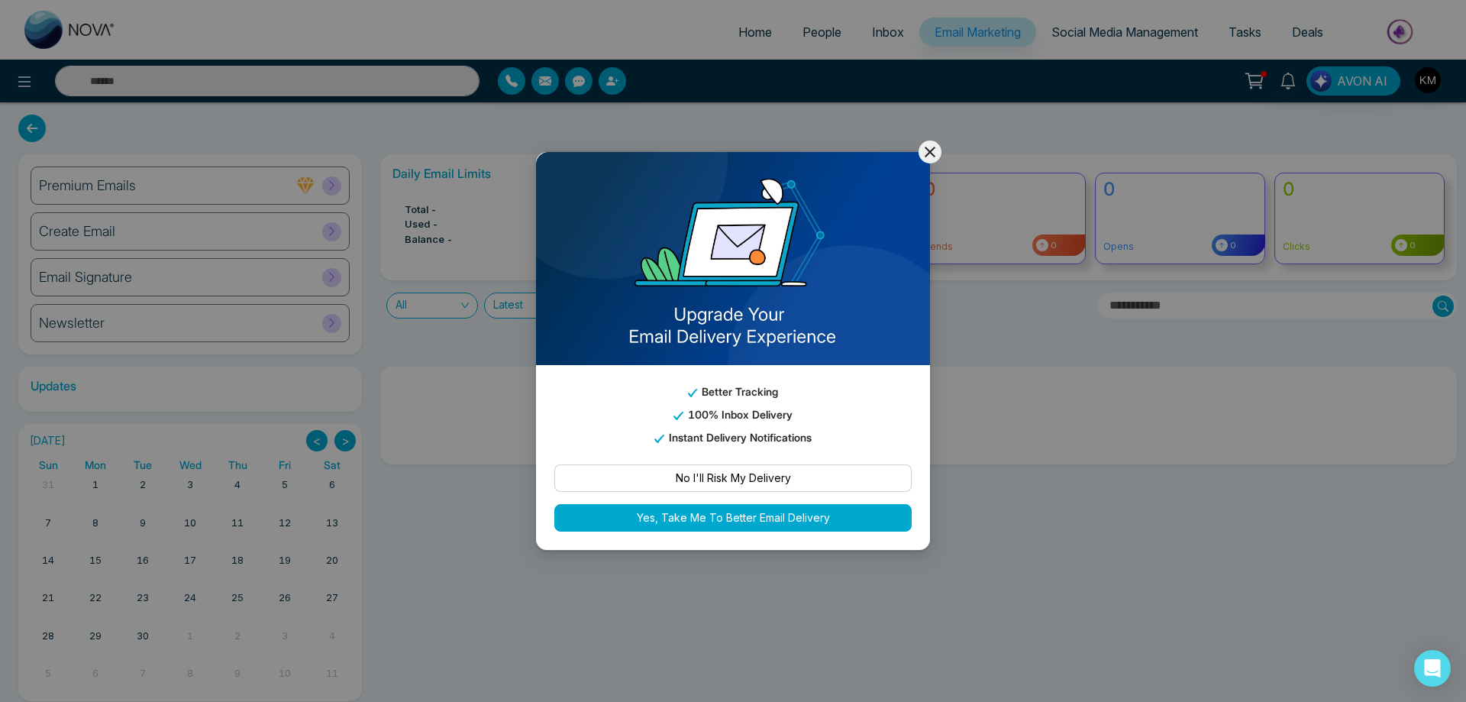
click at [938, 158] on icon at bounding box center [930, 152] width 18 height 18
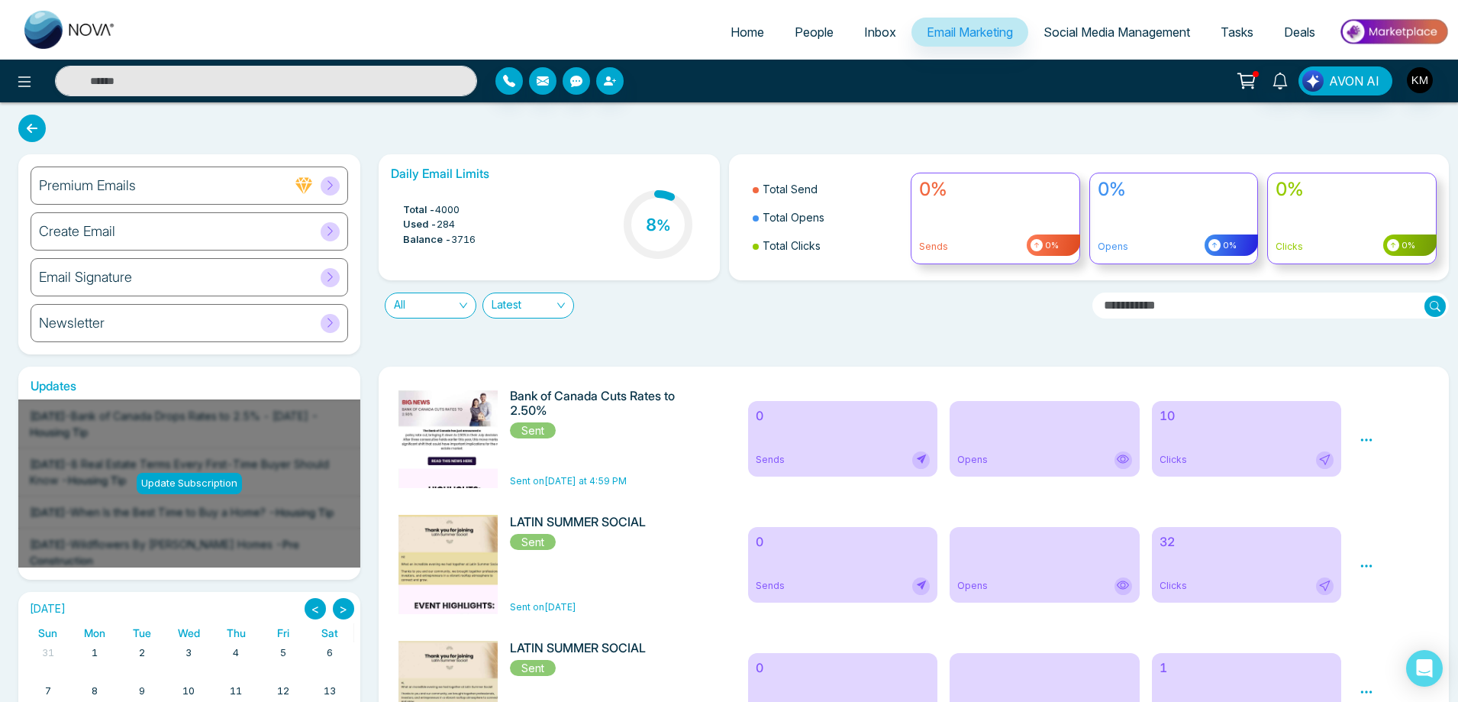
click at [1369, 437] on icon at bounding box center [1367, 440] width 14 height 14
click at [1382, 465] on span "Preview" at bounding box center [1392, 462] width 41 height 13
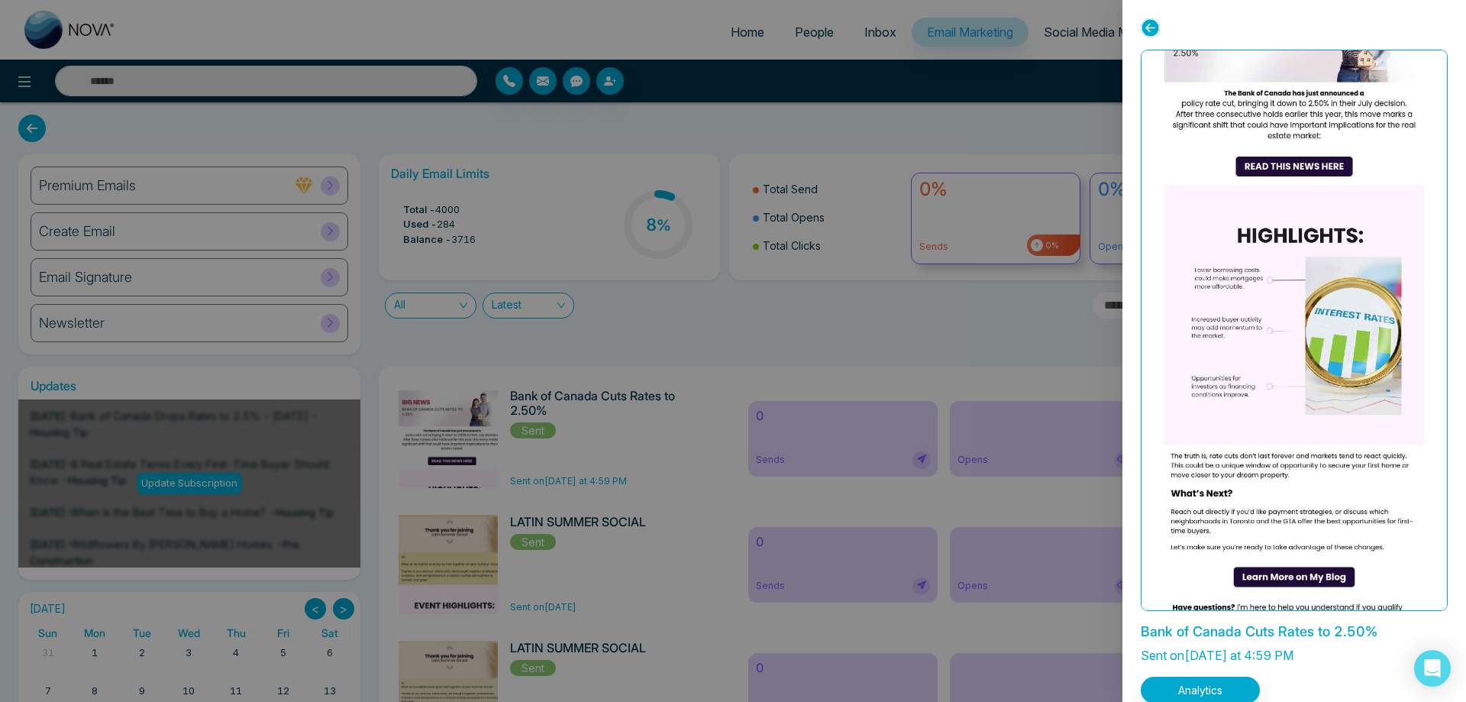
scroll to position [153, 0]
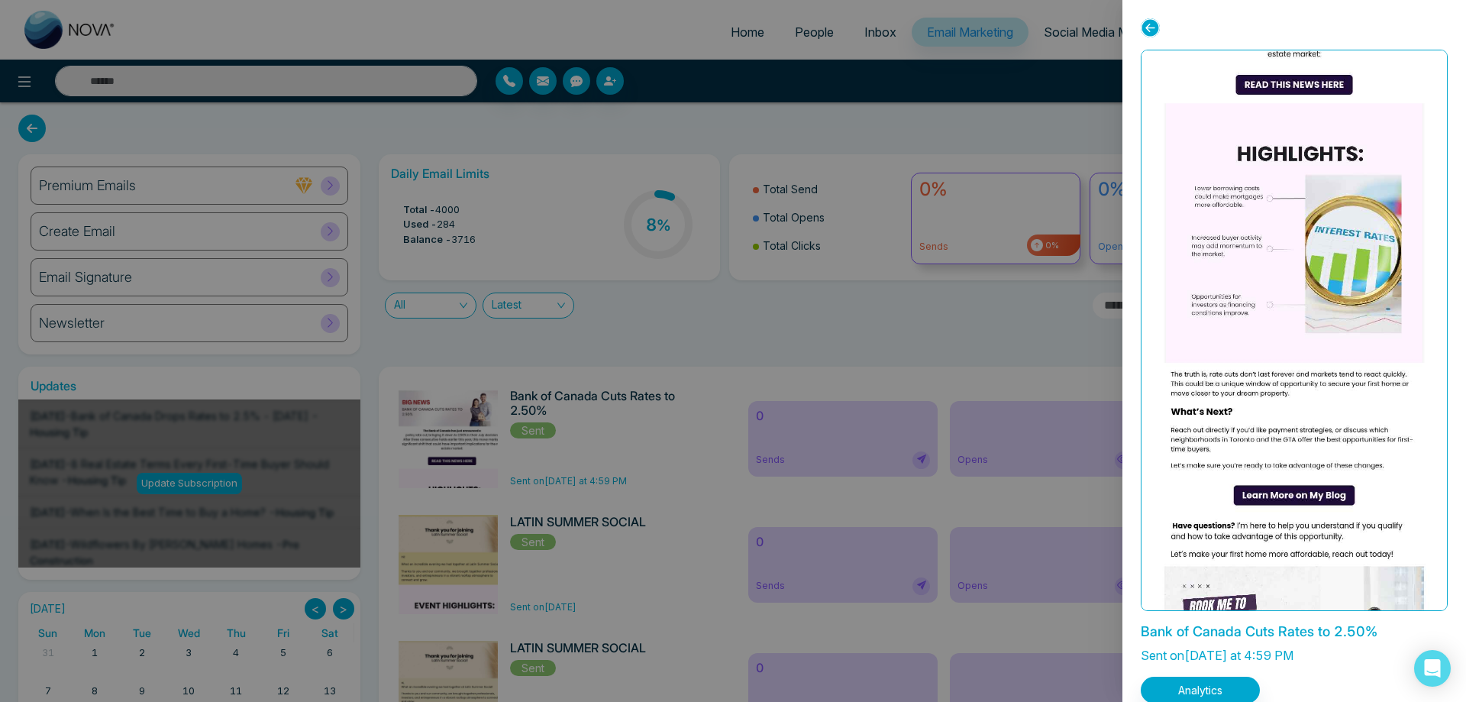
click at [1291, 461] on img at bounding box center [1293, 332] width 519 height 844
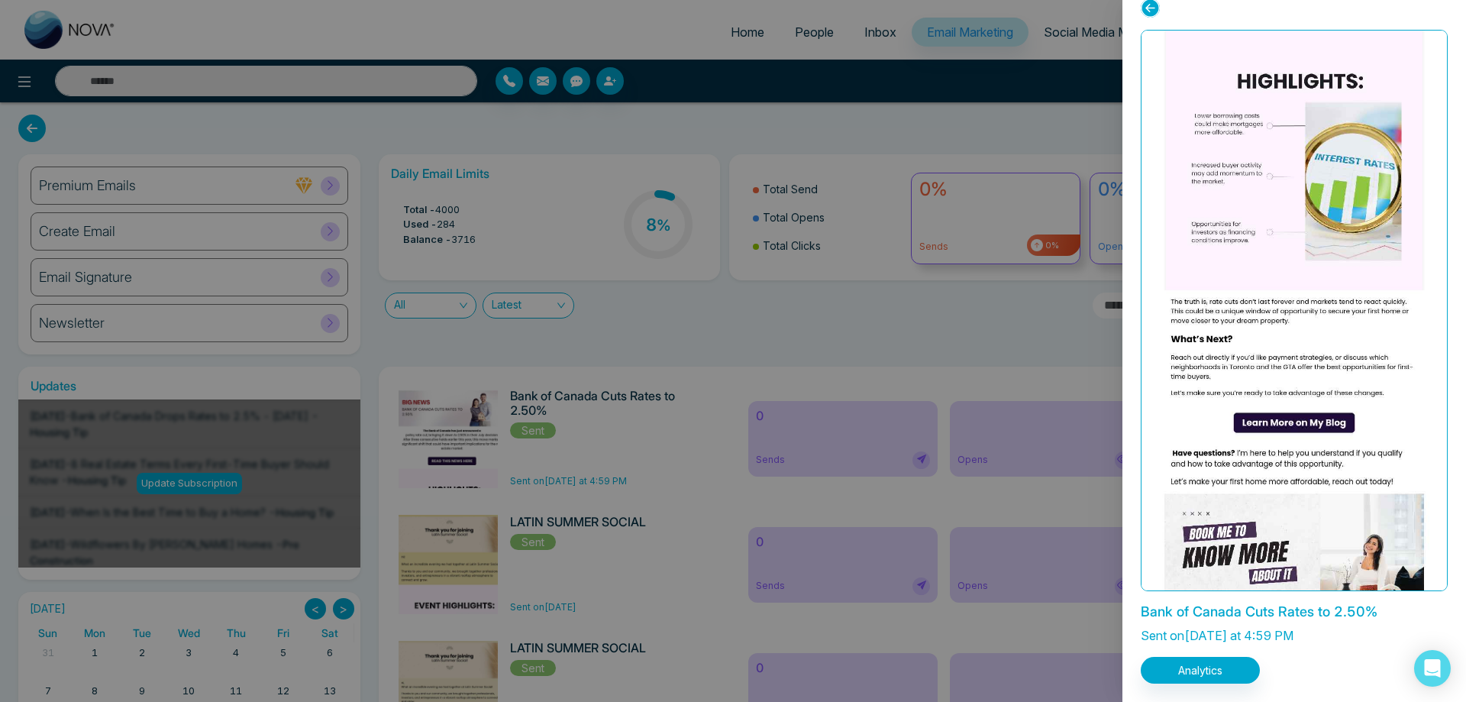
scroll to position [253, 0]
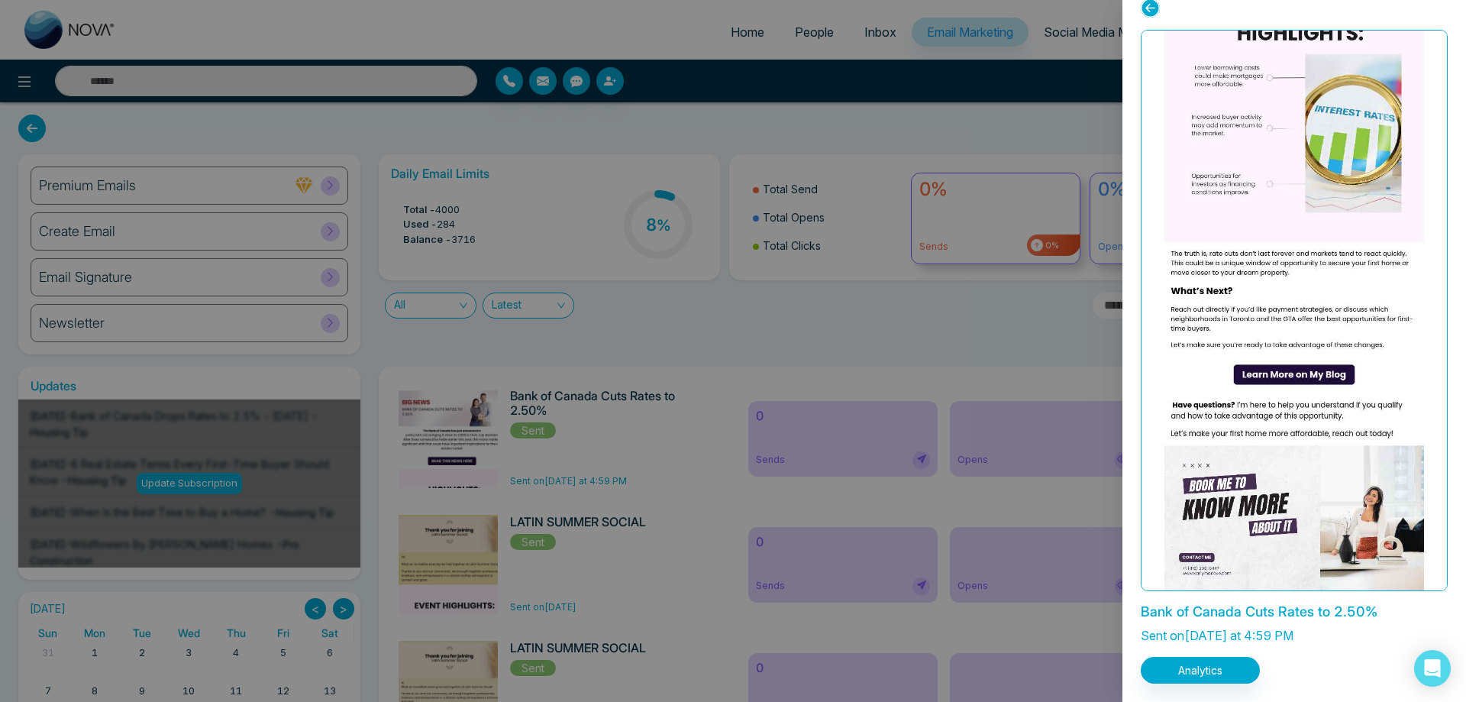
click at [1291, 571] on img at bounding box center [1293, 211] width 519 height 844
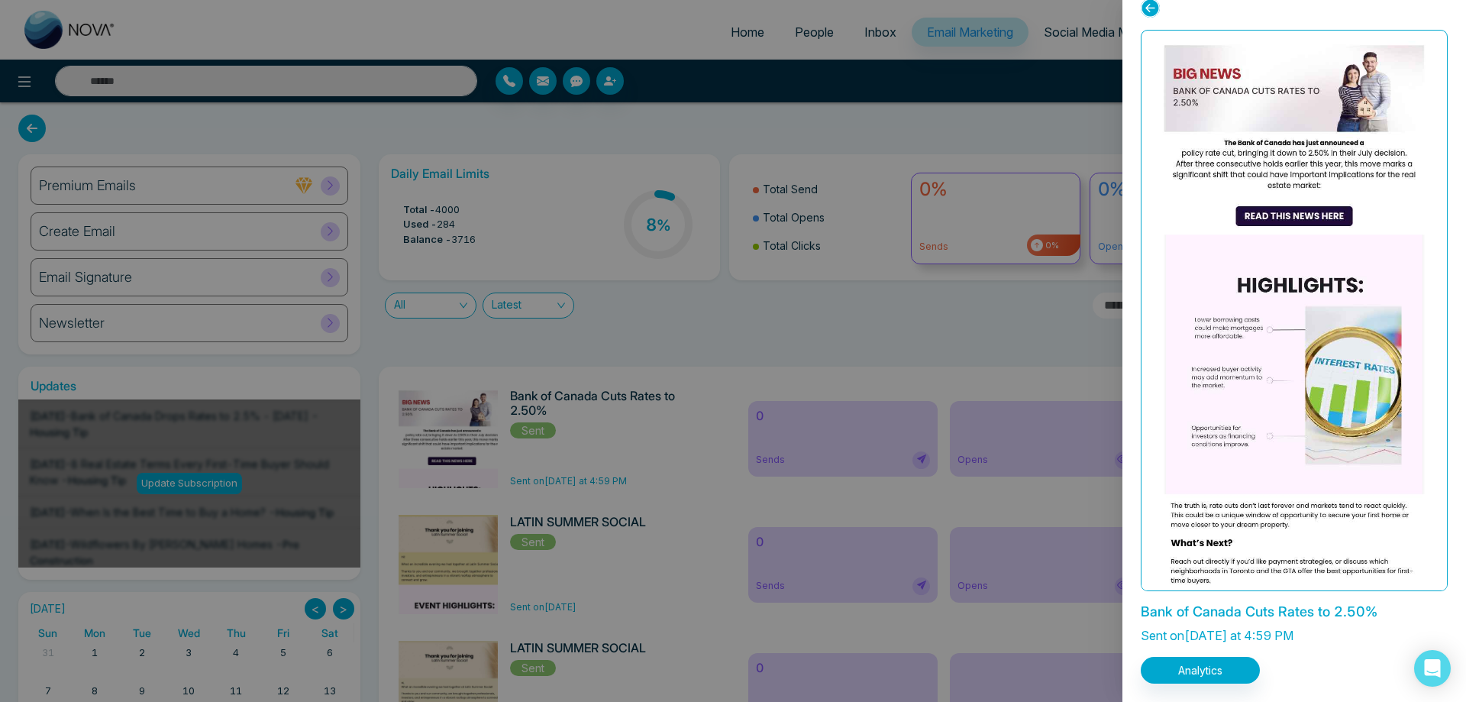
scroll to position [0, 0]
click at [1321, 204] on img at bounding box center [1293, 465] width 519 height 844
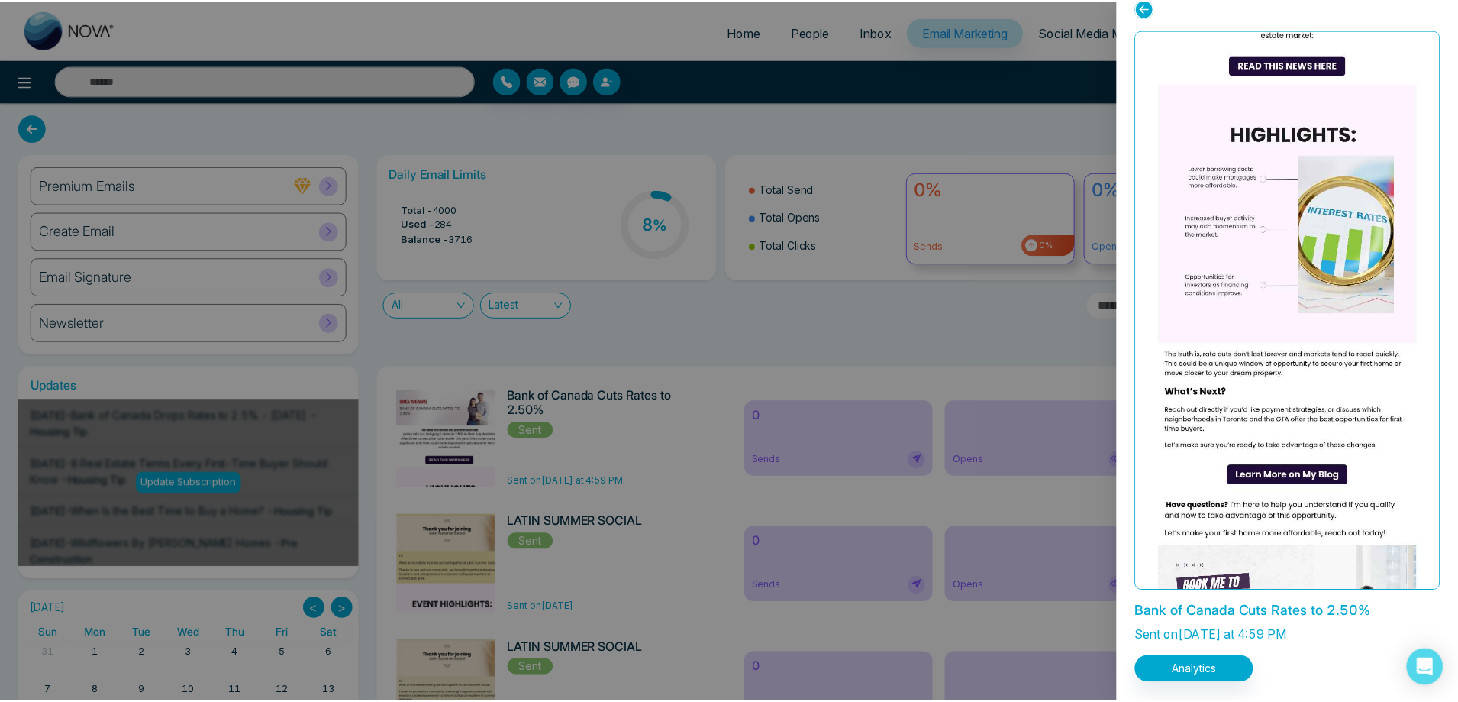
scroll to position [253, 0]
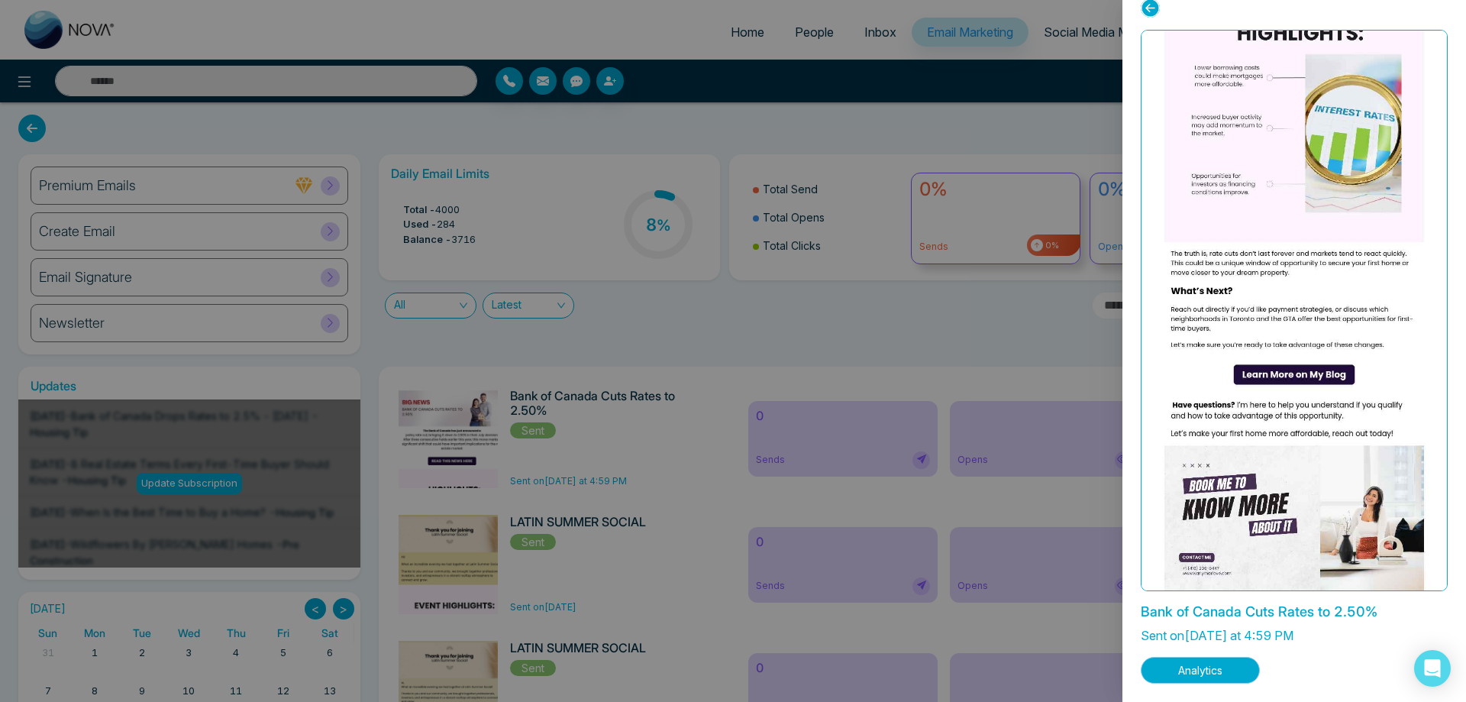
click at [1185, 658] on button "Analytics" at bounding box center [1200, 670] width 119 height 27
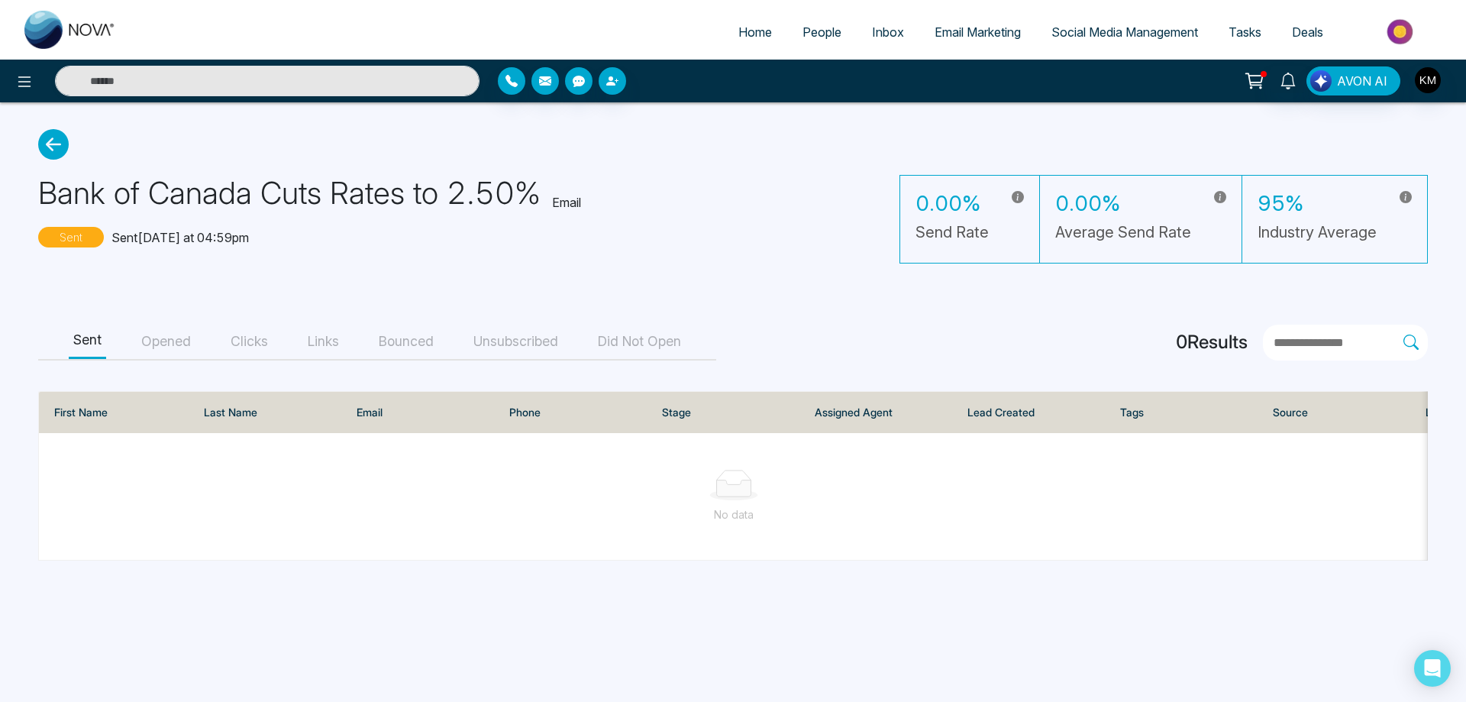
click at [124, 335] on div "Sent Opened Clicks Links Bounced Unsubscribed Did Not Open" at bounding box center [377, 342] width 678 height 36
click at [189, 353] on button "Opened" at bounding box center [166, 341] width 59 height 34
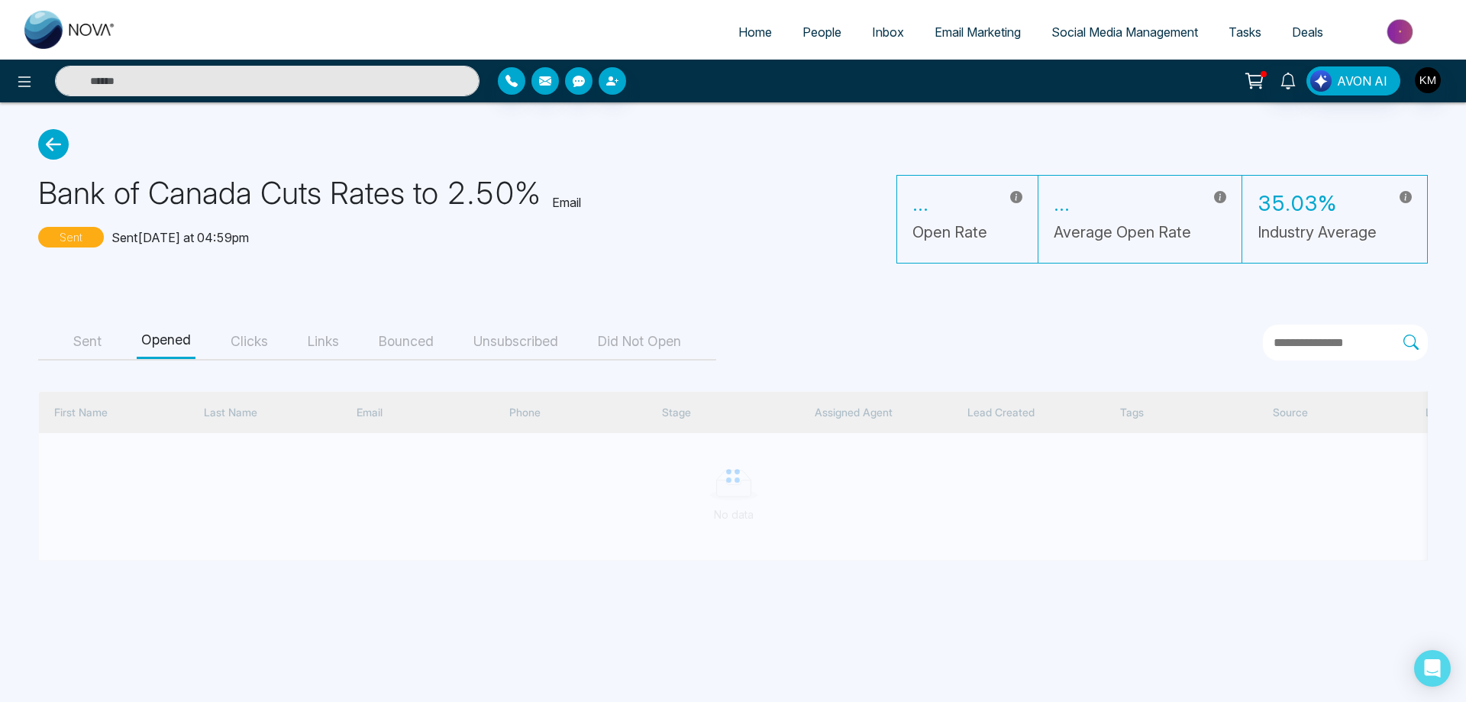
click at [187, 349] on button "Opened" at bounding box center [166, 341] width 59 height 34
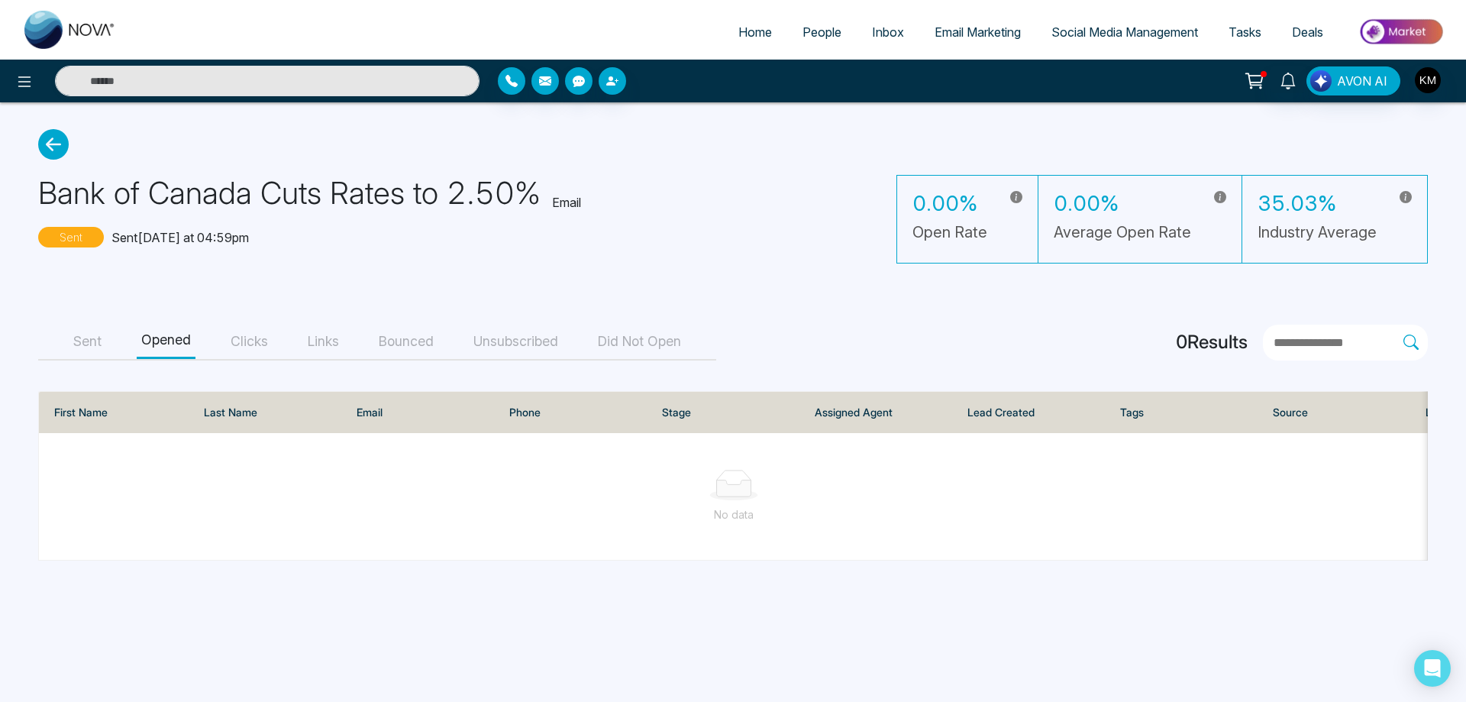
click at [247, 344] on button "Clicks" at bounding box center [249, 341] width 47 height 34
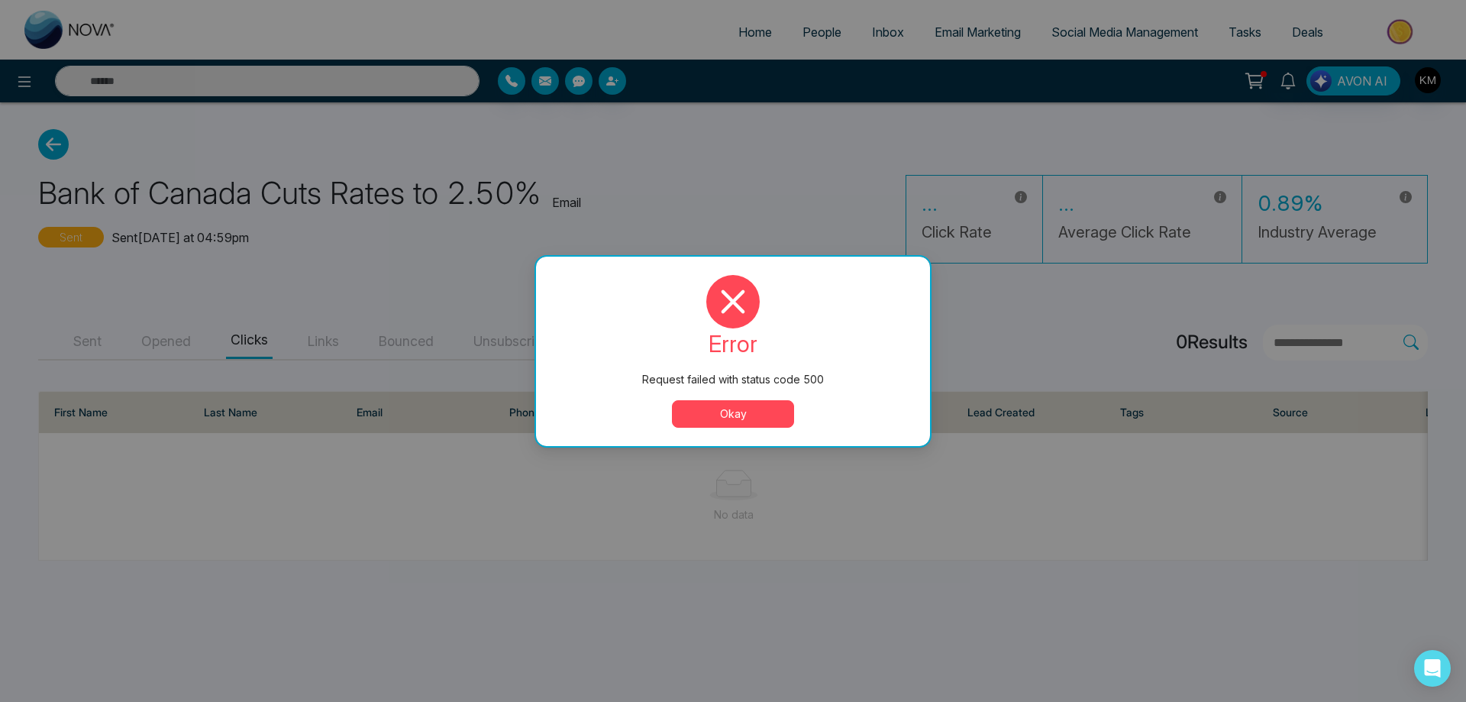
click at [786, 409] on button "Okay" at bounding box center [733, 413] width 122 height 27
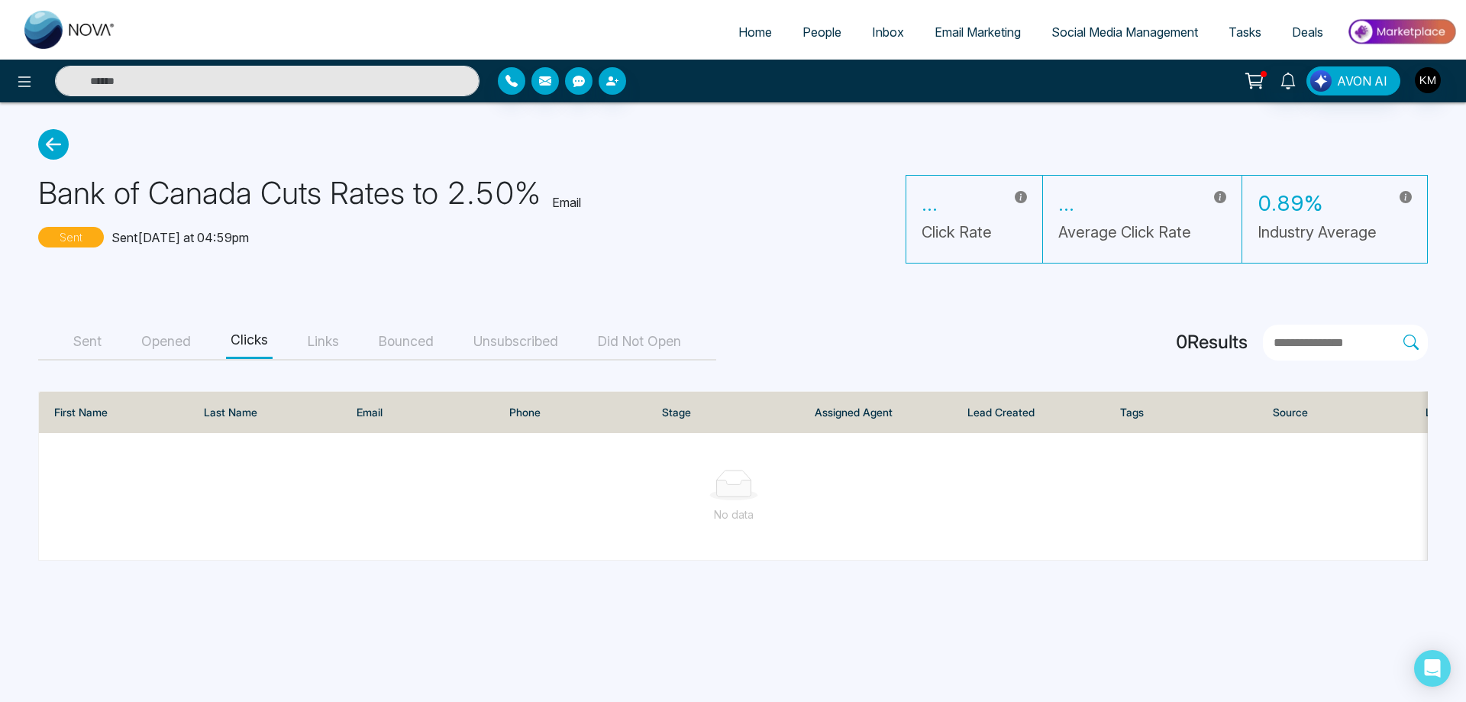
click at [59, 157] on icon at bounding box center [53, 144] width 31 height 31
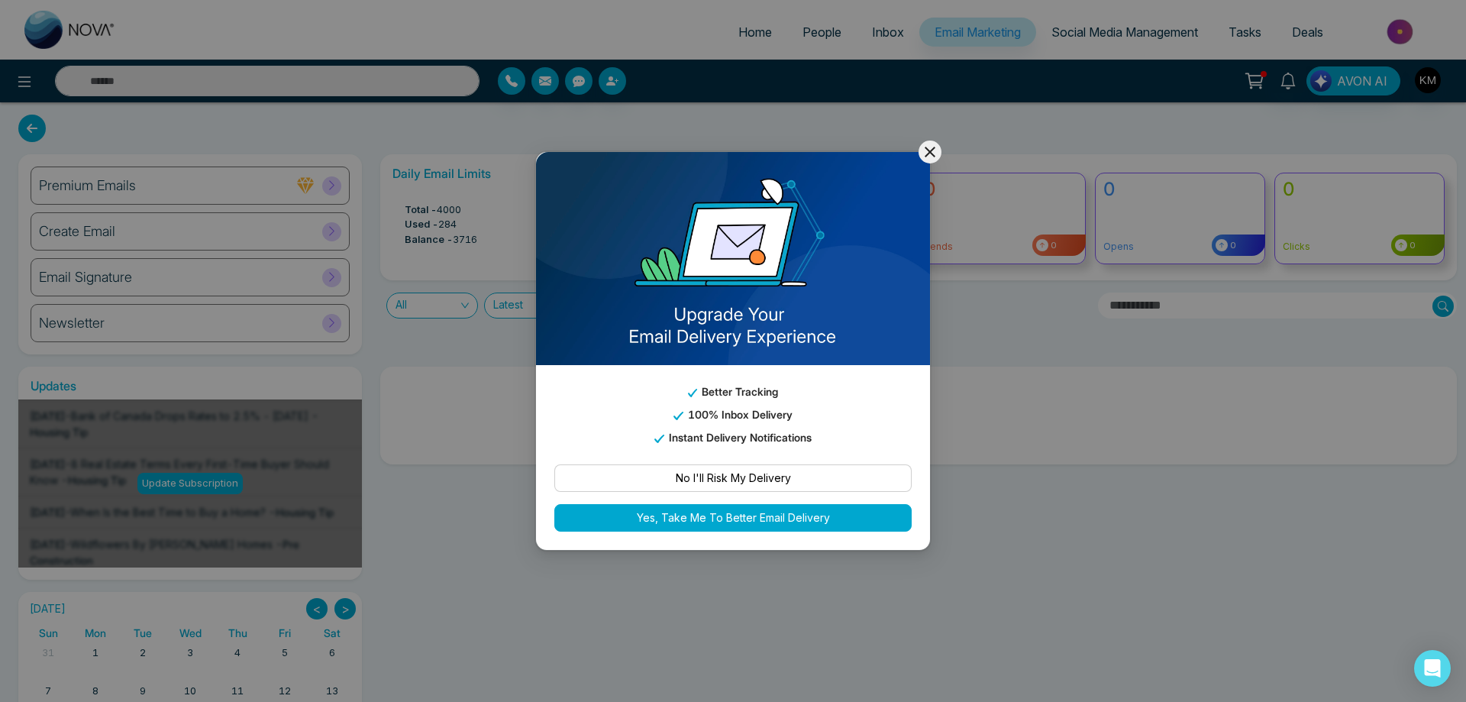
click at [925, 156] on icon at bounding box center [930, 152] width 11 height 11
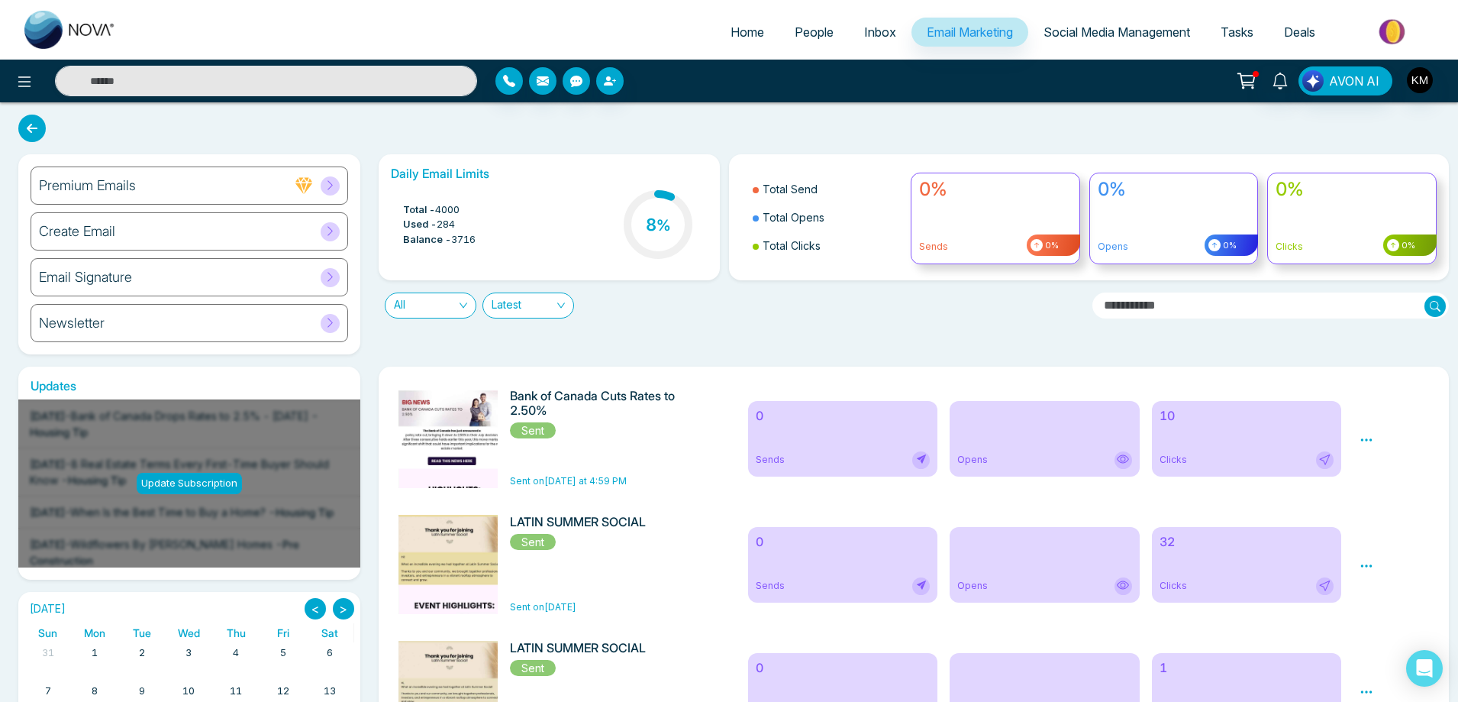
click at [634, 401] on h6 "Bank of Canada Cuts Rates to 2.50%" at bounding box center [593, 403] width 166 height 29
click at [844, 340] on div "Daily Email Limits Total - 4000 Used - 284 Balance - 3716 8 % Total Send Total …" at bounding box center [910, 254] width 1080 height 200
